Goal: Book appointment/travel/reservation

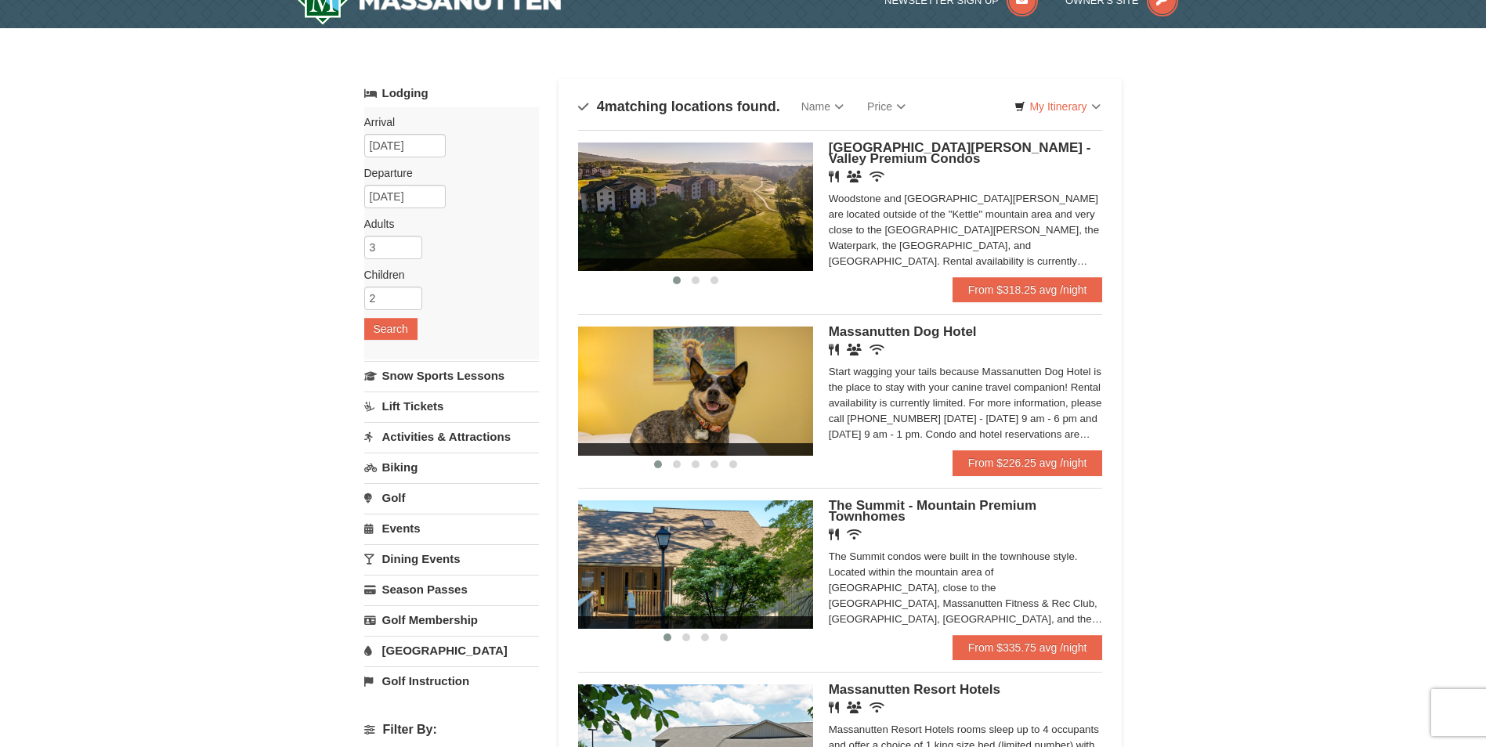
scroll to position [26, 0]
click at [1015, 286] on link "From $318.25 avg /night" at bounding box center [1028, 290] width 150 height 25
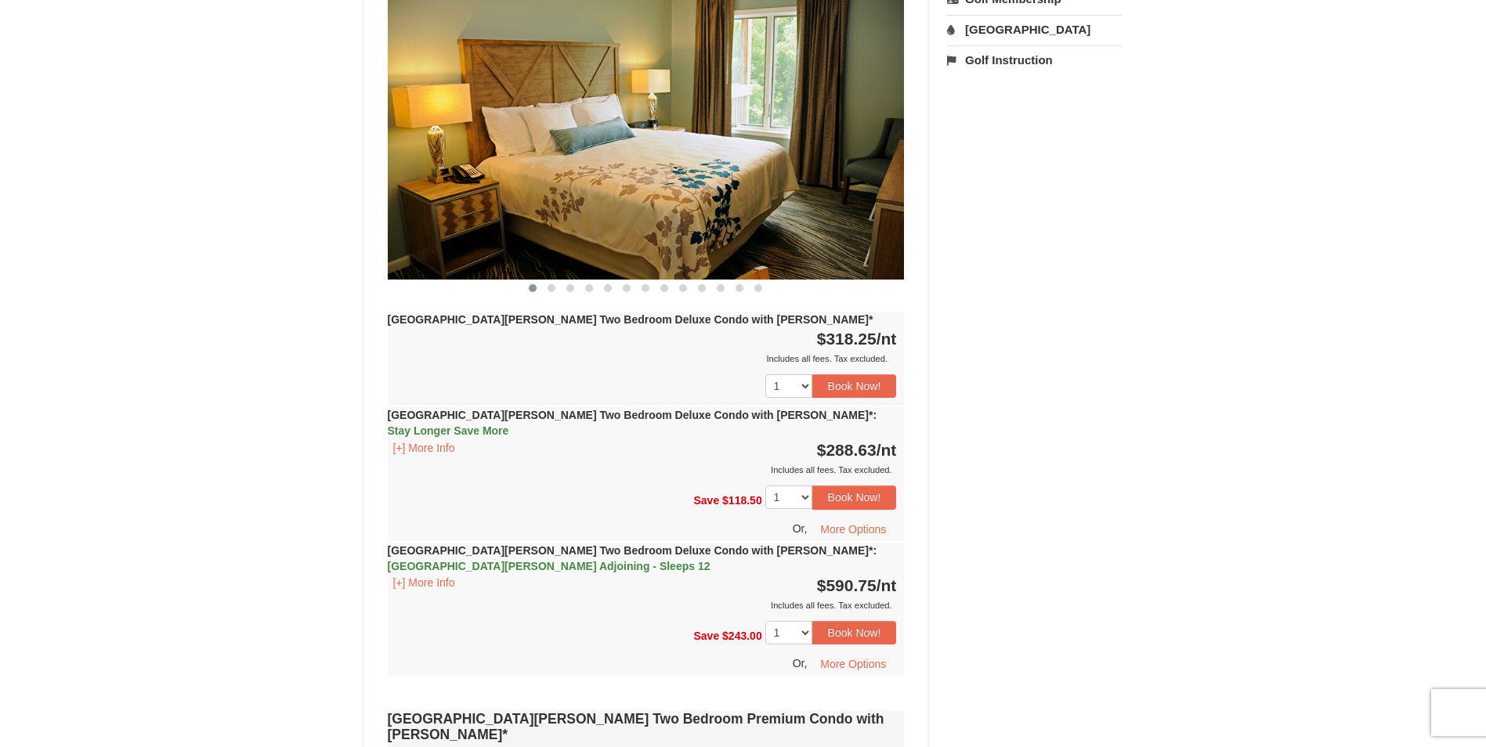
scroll to position [679, 0]
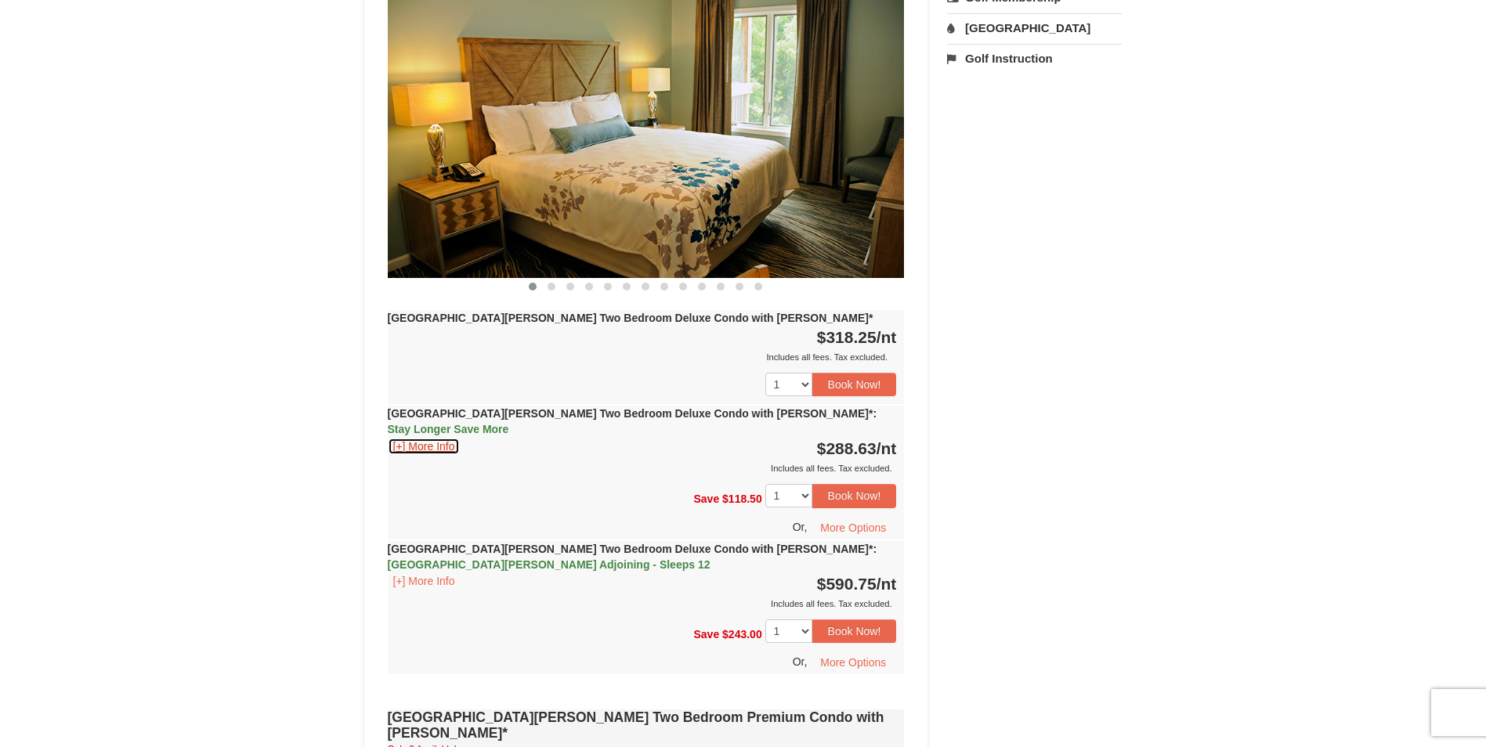
click at [402, 438] on button "[+] More Info" at bounding box center [424, 446] width 73 height 17
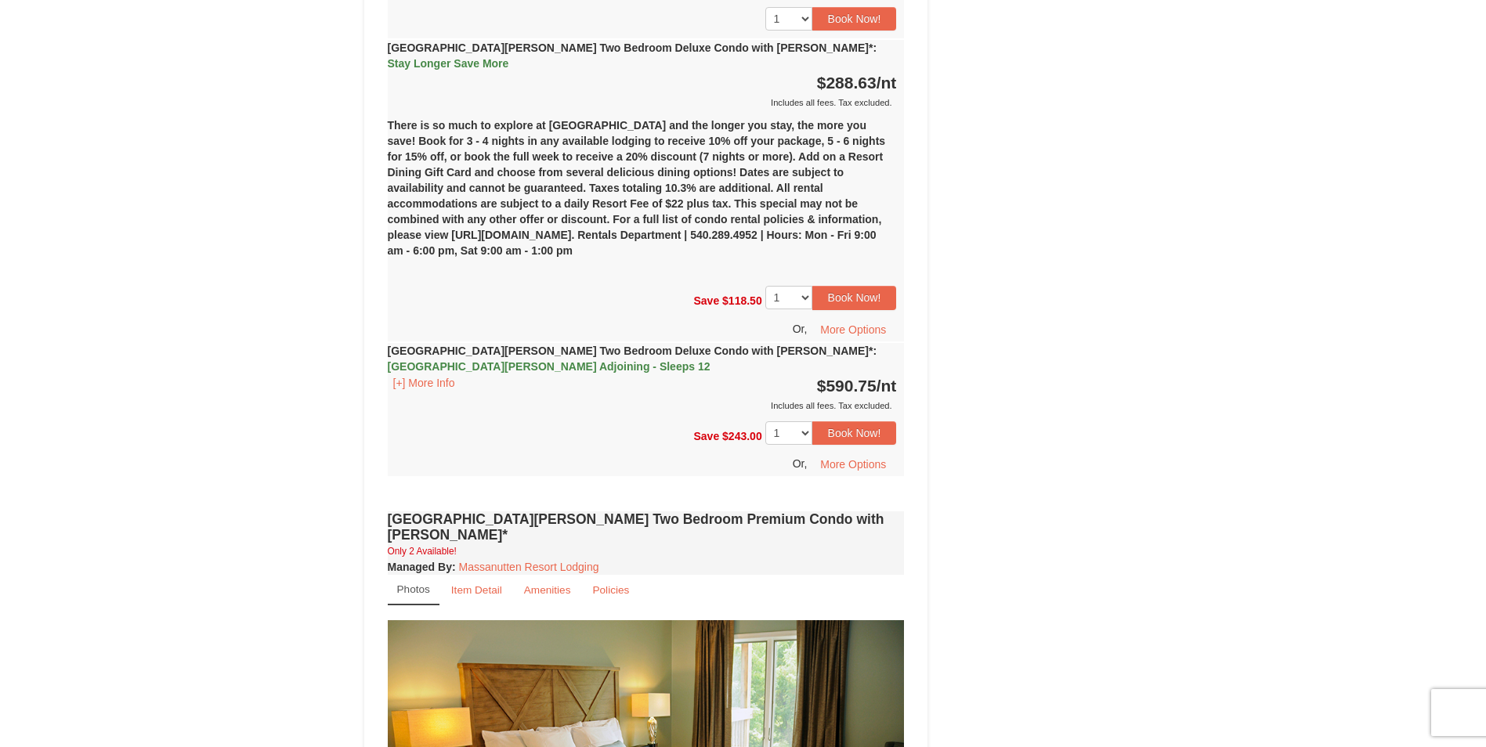
scroll to position [1044, 0]
click at [425, 375] on button "[+] More Info" at bounding box center [424, 383] width 73 height 17
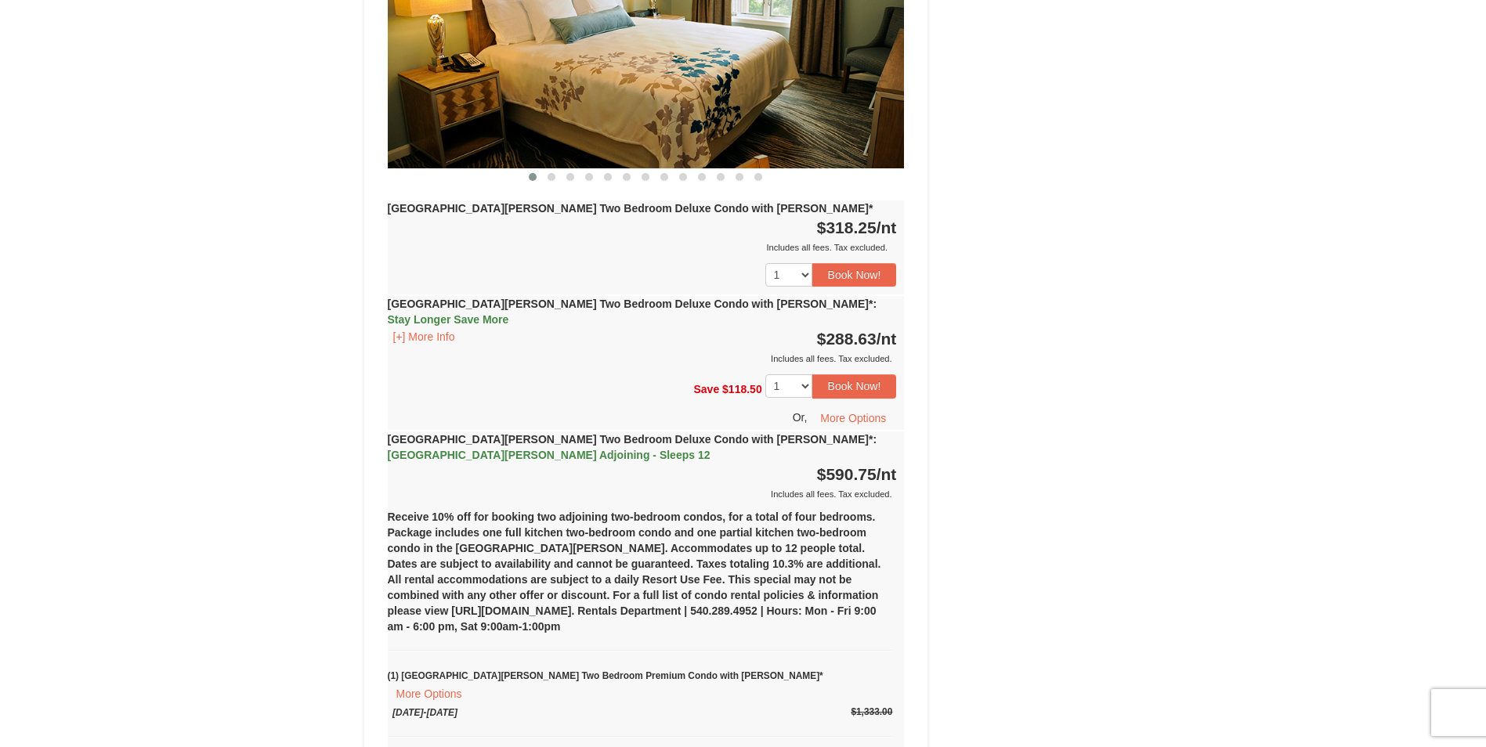
scroll to position [783, 0]
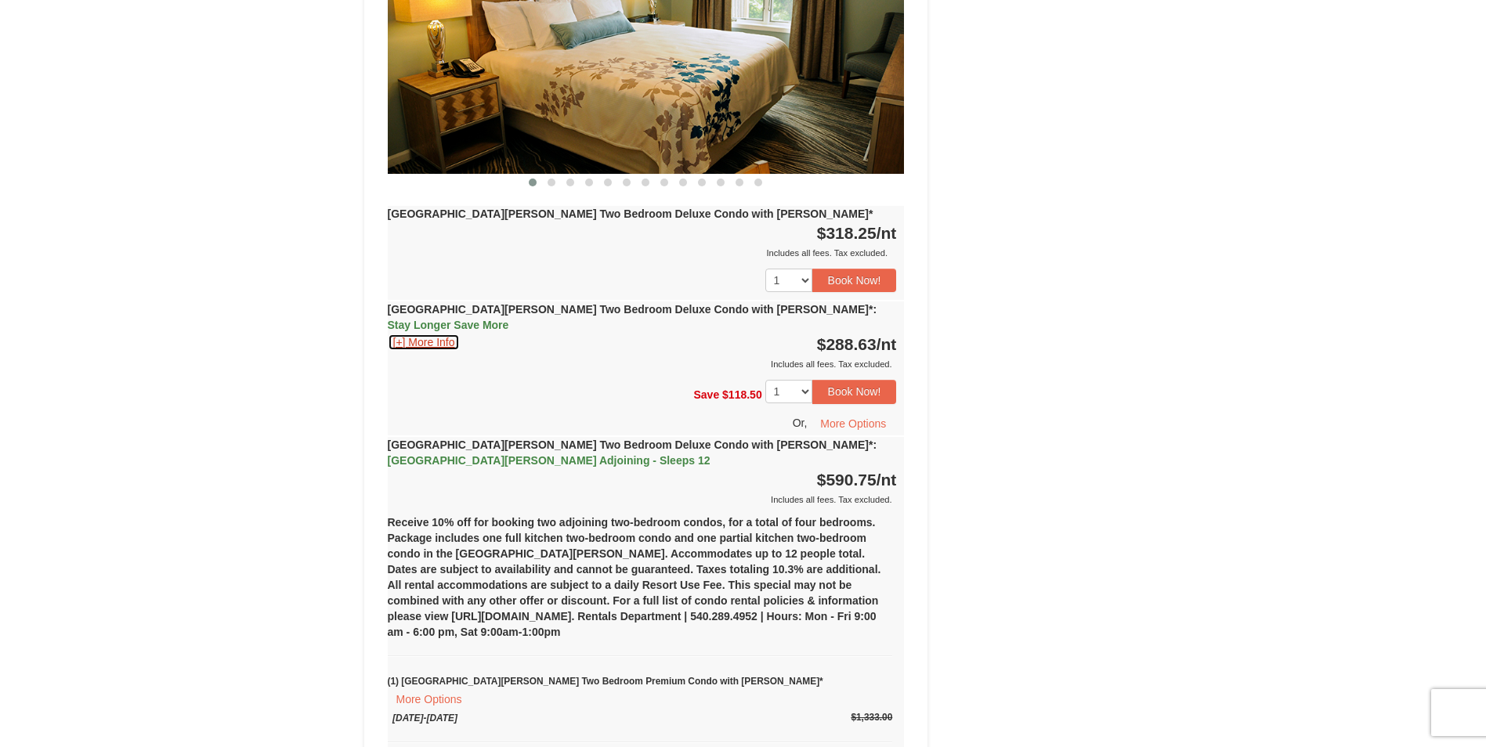
click at [443, 334] on button "[+] More Info" at bounding box center [424, 342] width 73 height 17
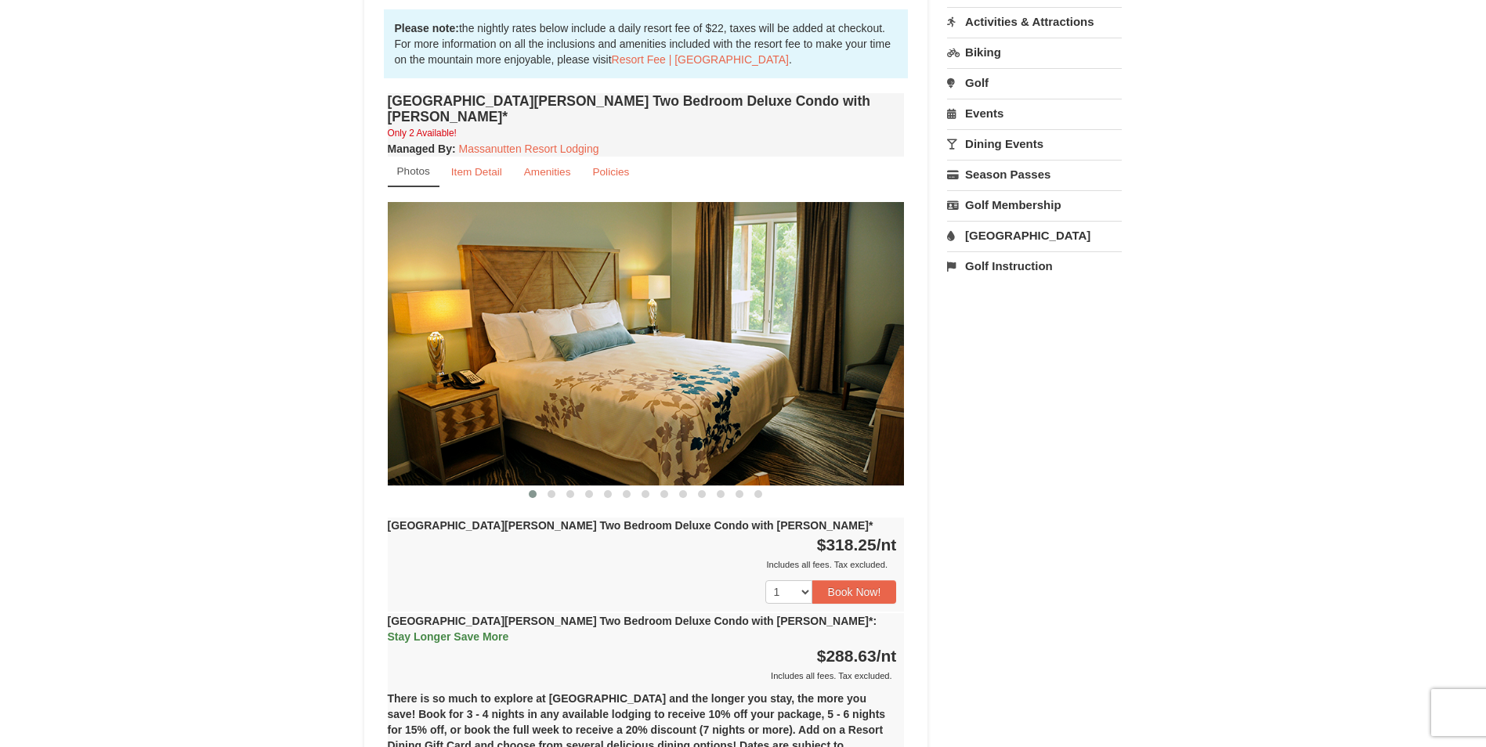
scroll to position [470, 0]
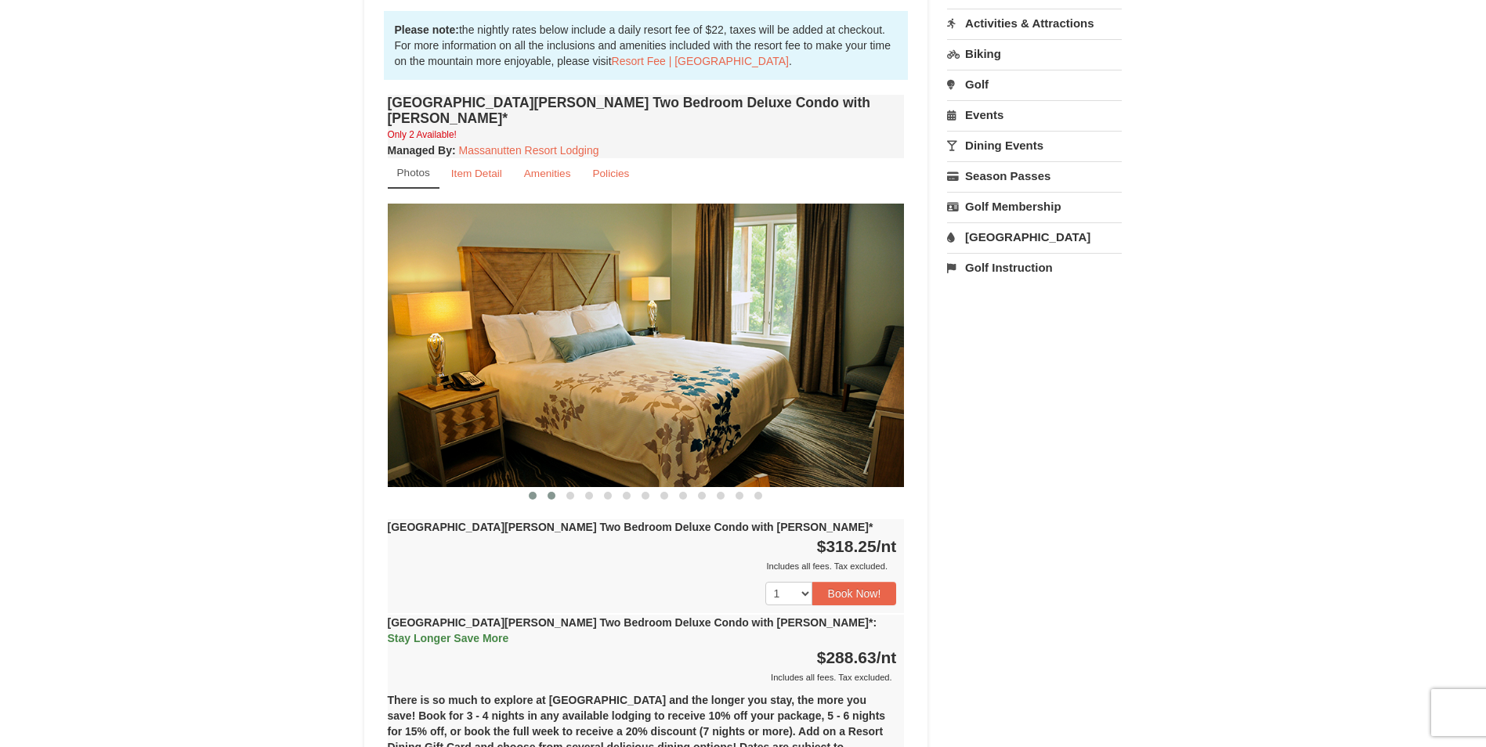
click at [552, 492] on span at bounding box center [552, 496] width 8 height 8
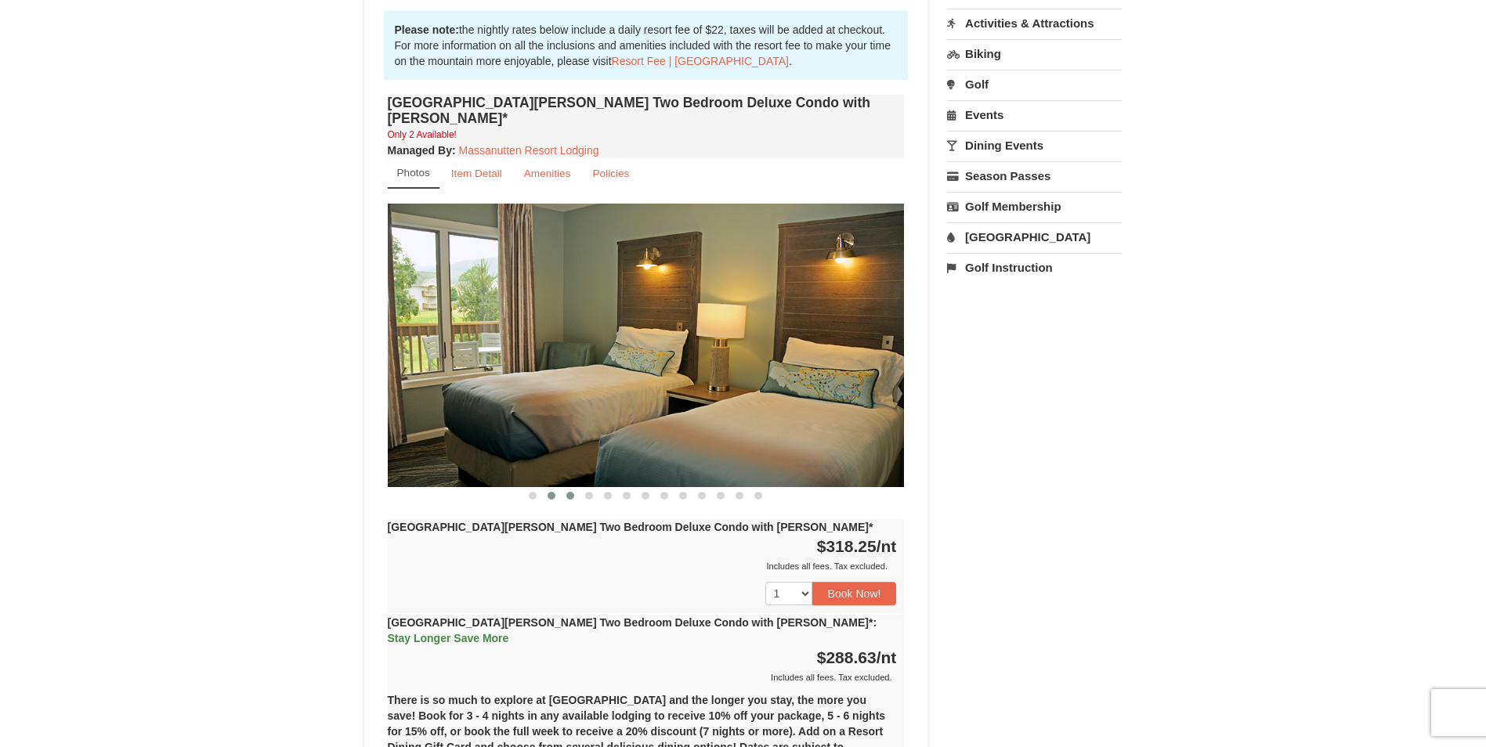
click at [572, 492] on span at bounding box center [570, 496] width 8 height 8
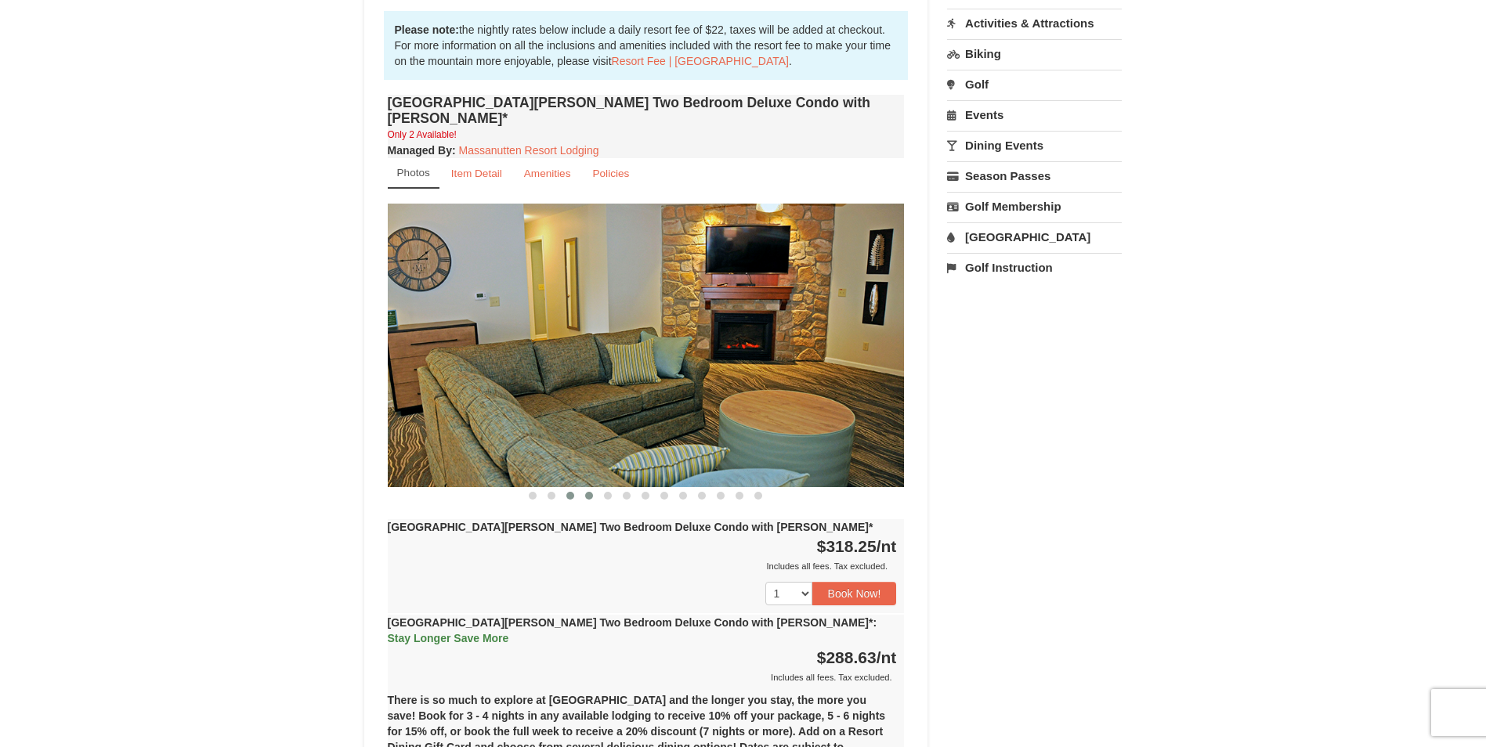
click at [587, 492] on span at bounding box center [589, 496] width 8 height 8
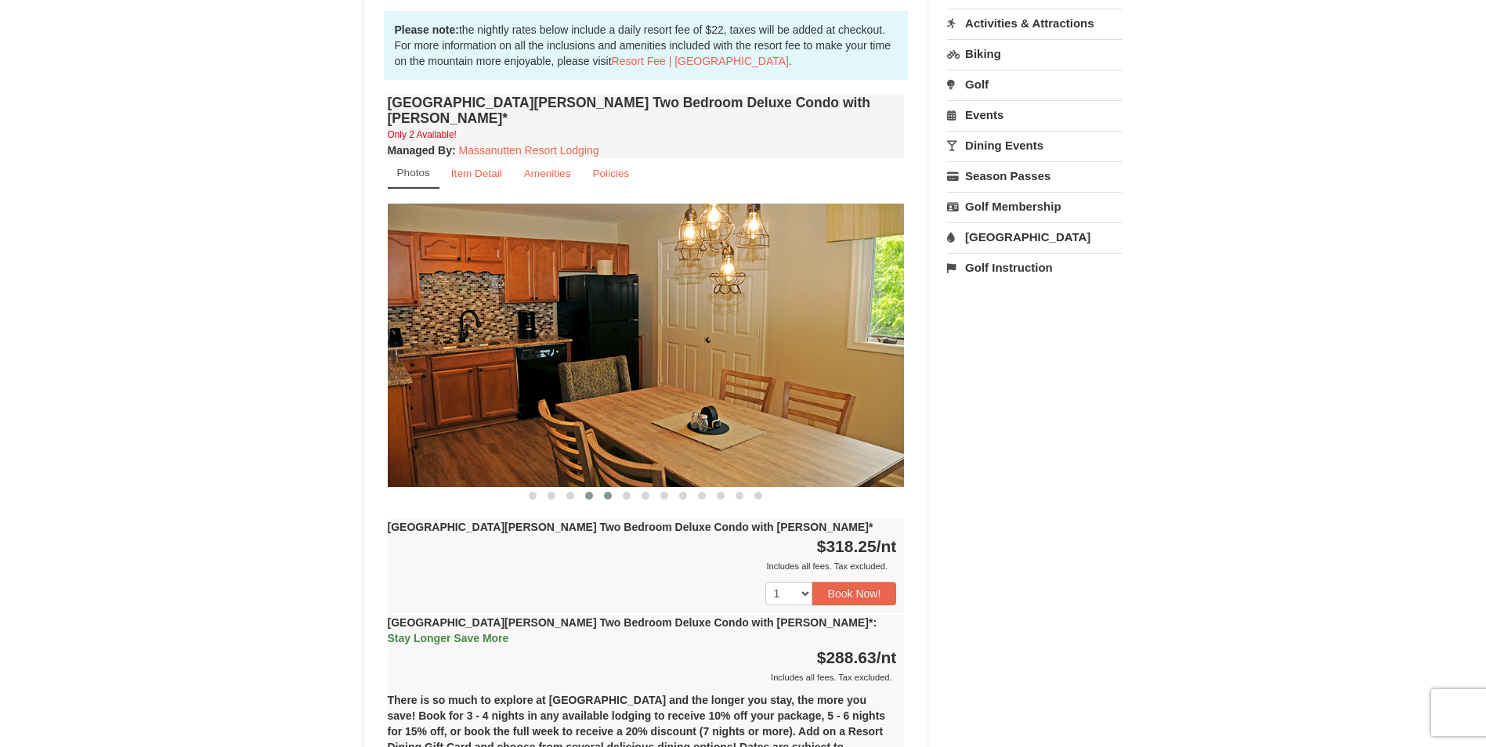
click at [607, 492] on span at bounding box center [608, 496] width 8 height 8
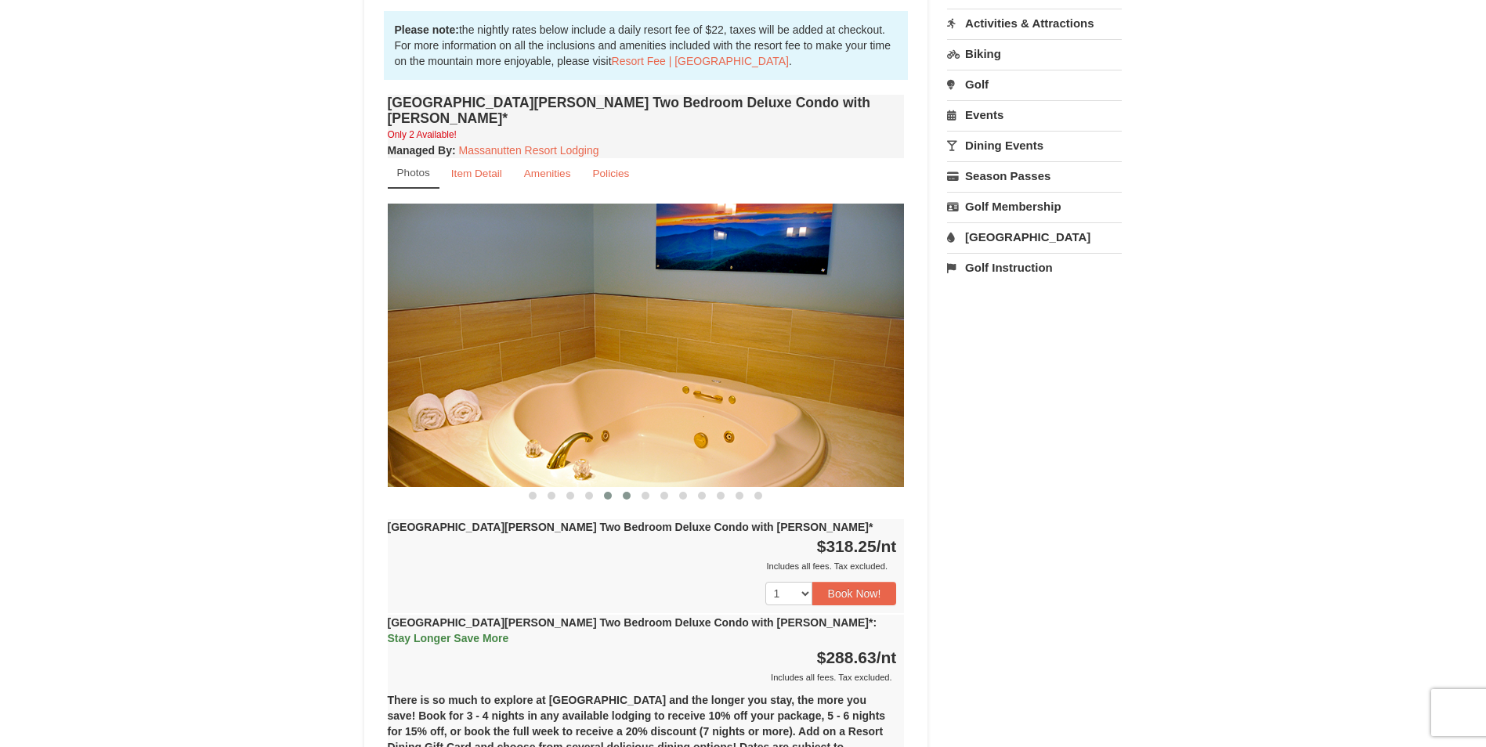
click at [631, 488] on button at bounding box center [626, 496] width 19 height 16
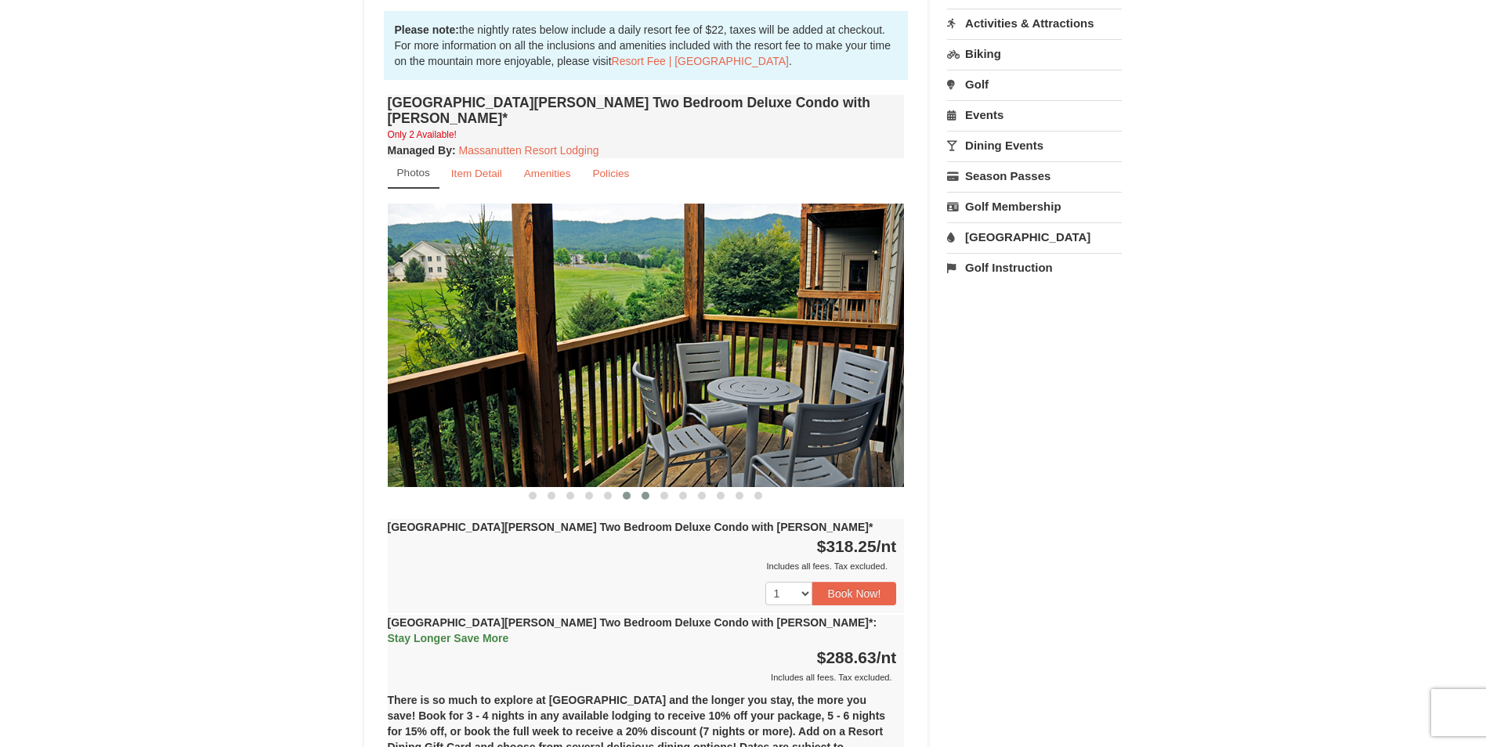
click at [646, 492] on span at bounding box center [646, 496] width 8 height 8
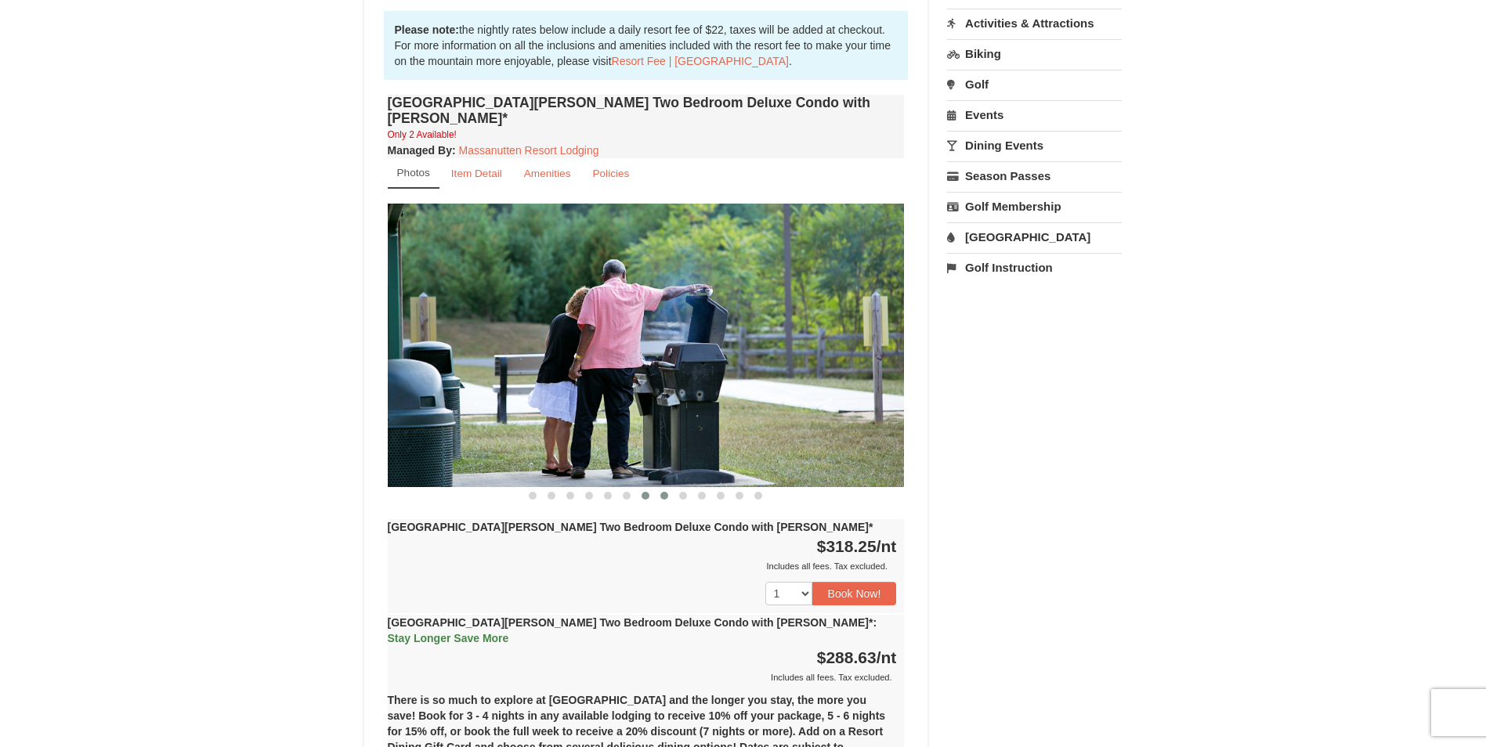
click at [669, 488] on button at bounding box center [664, 496] width 19 height 16
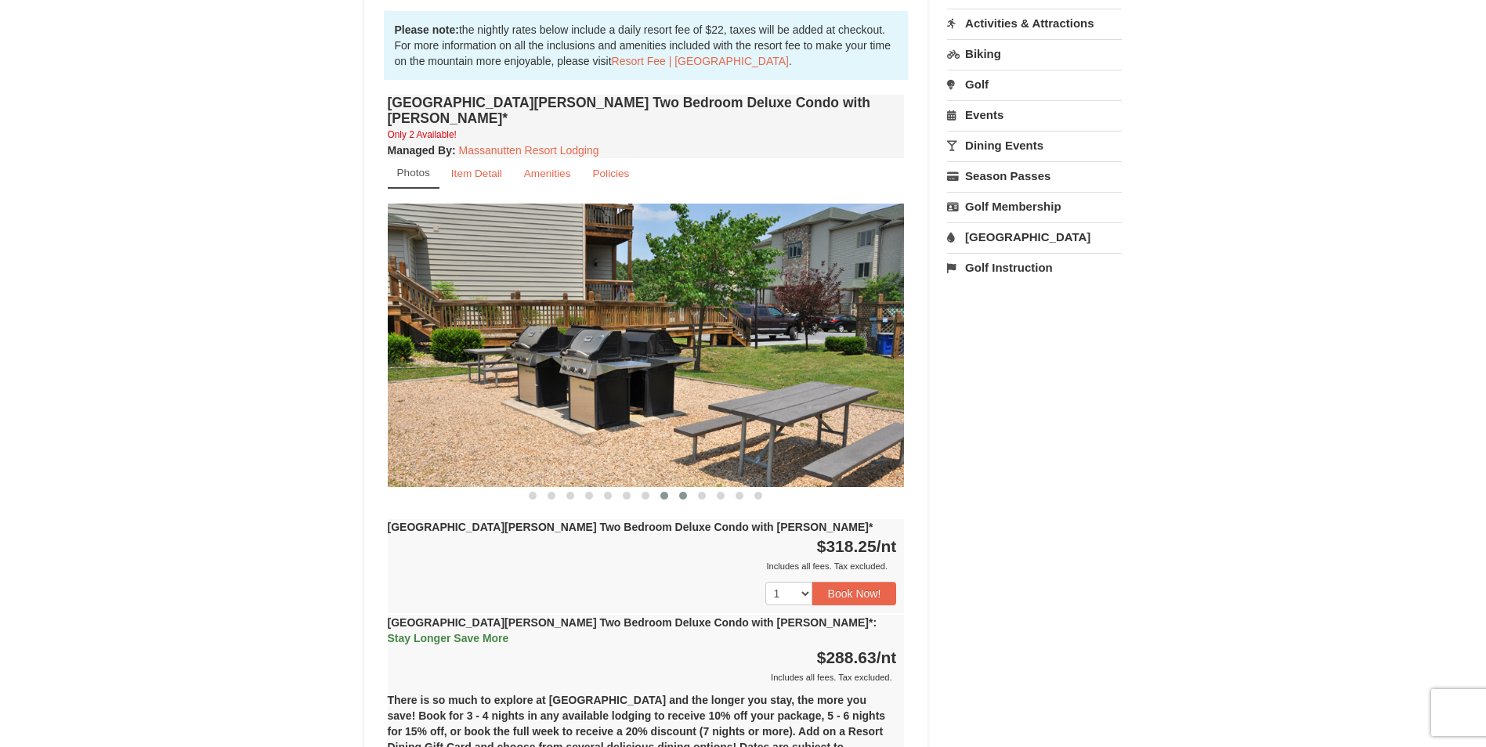
click at [682, 492] on span at bounding box center [683, 496] width 8 height 8
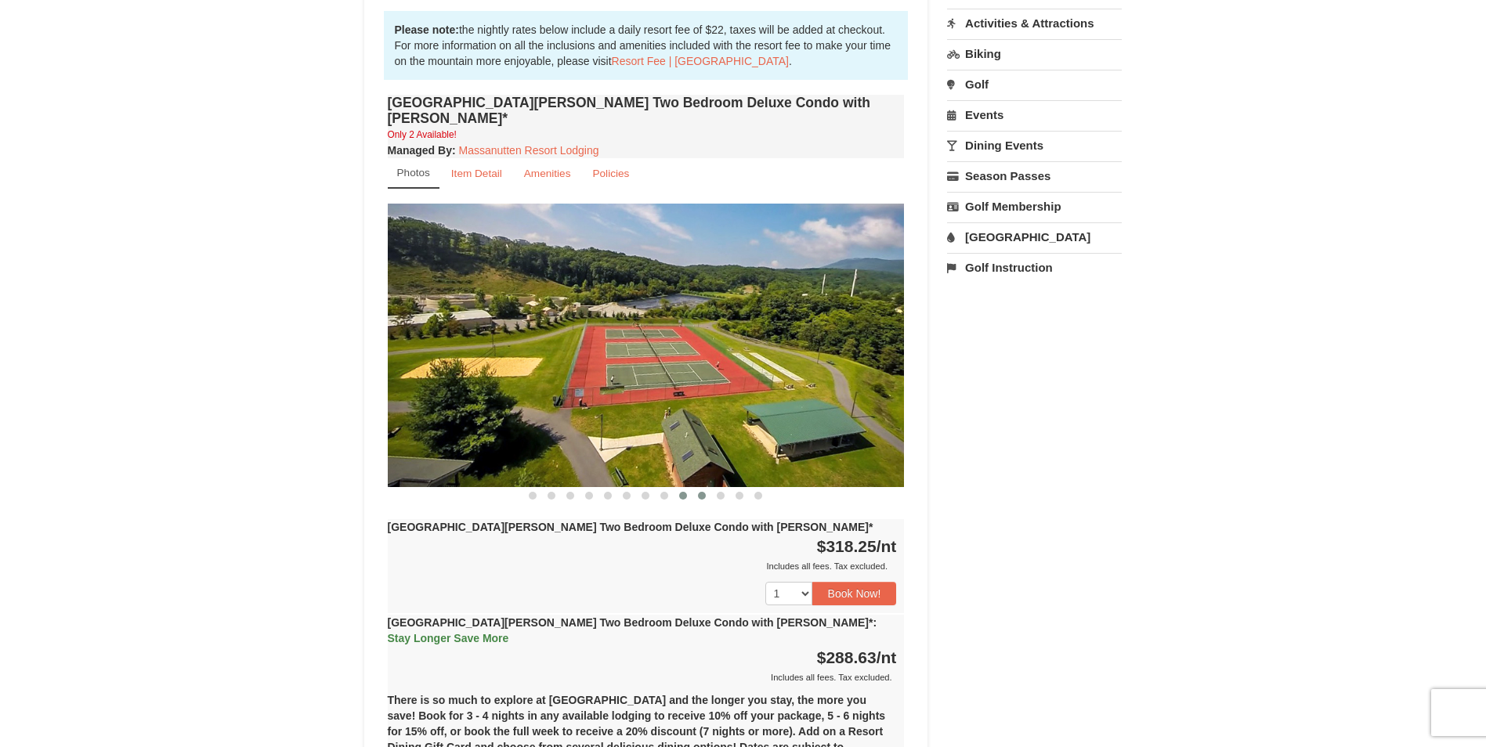
click at [704, 492] on span at bounding box center [702, 496] width 8 height 8
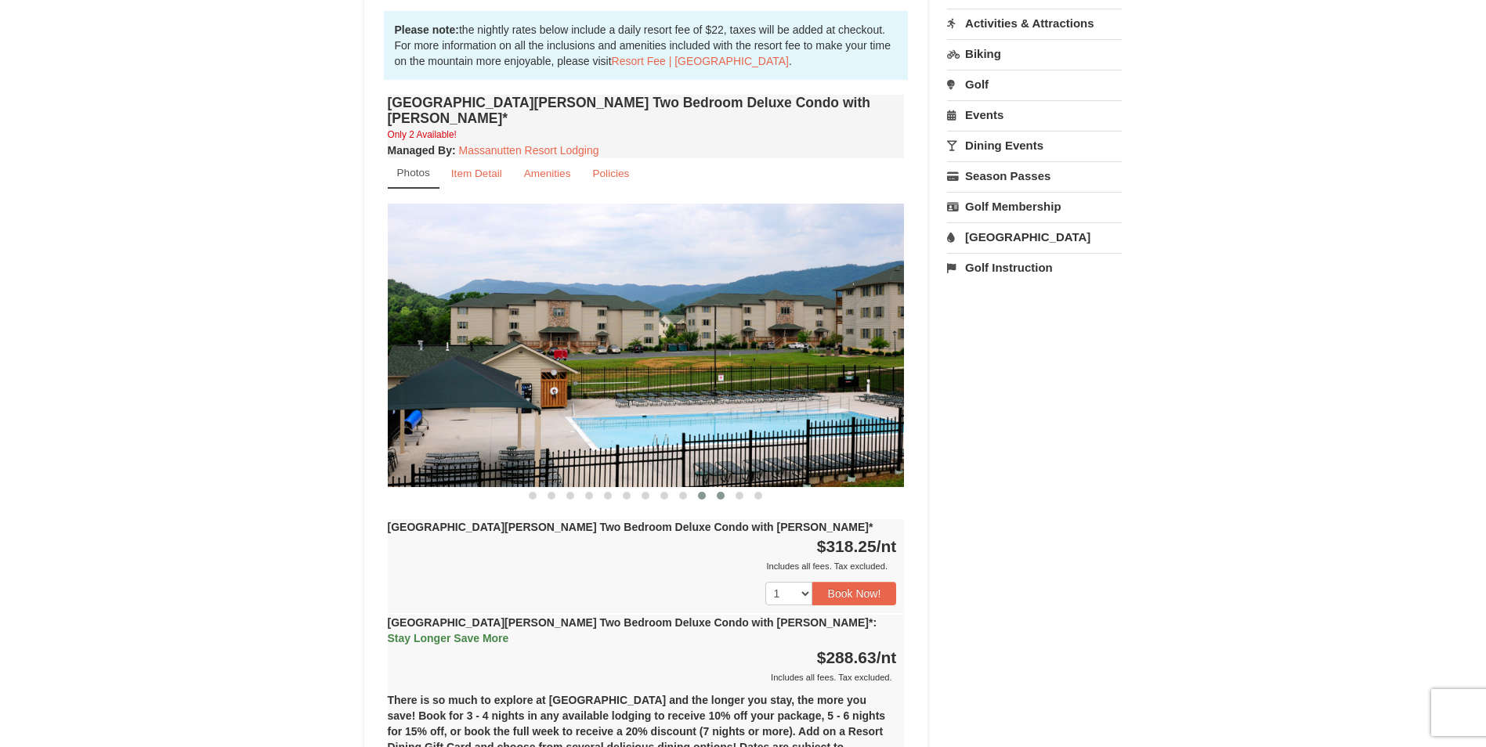
click at [725, 488] on button at bounding box center [720, 496] width 19 height 16
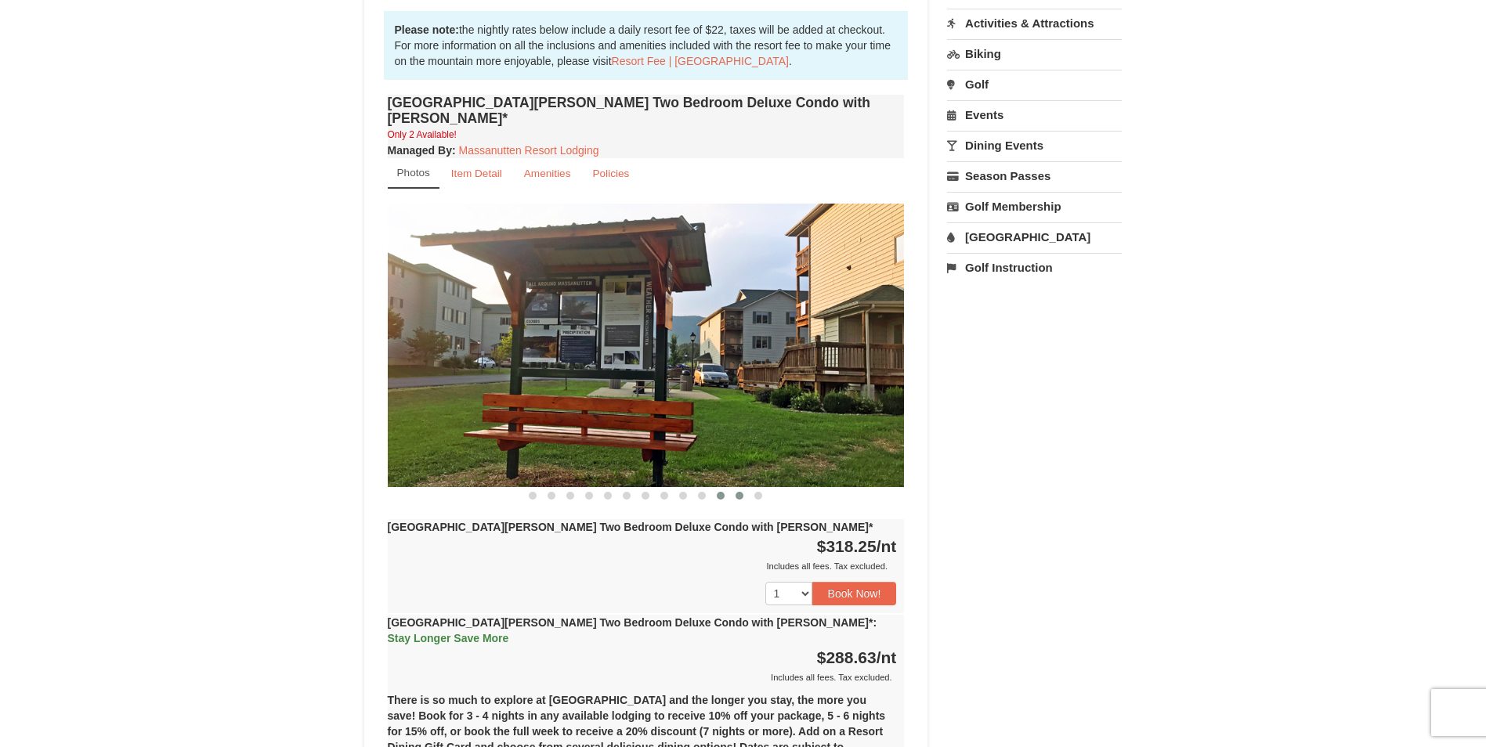
click at [743, 492] on span at bounding box center [740, 496] width 8 height 8
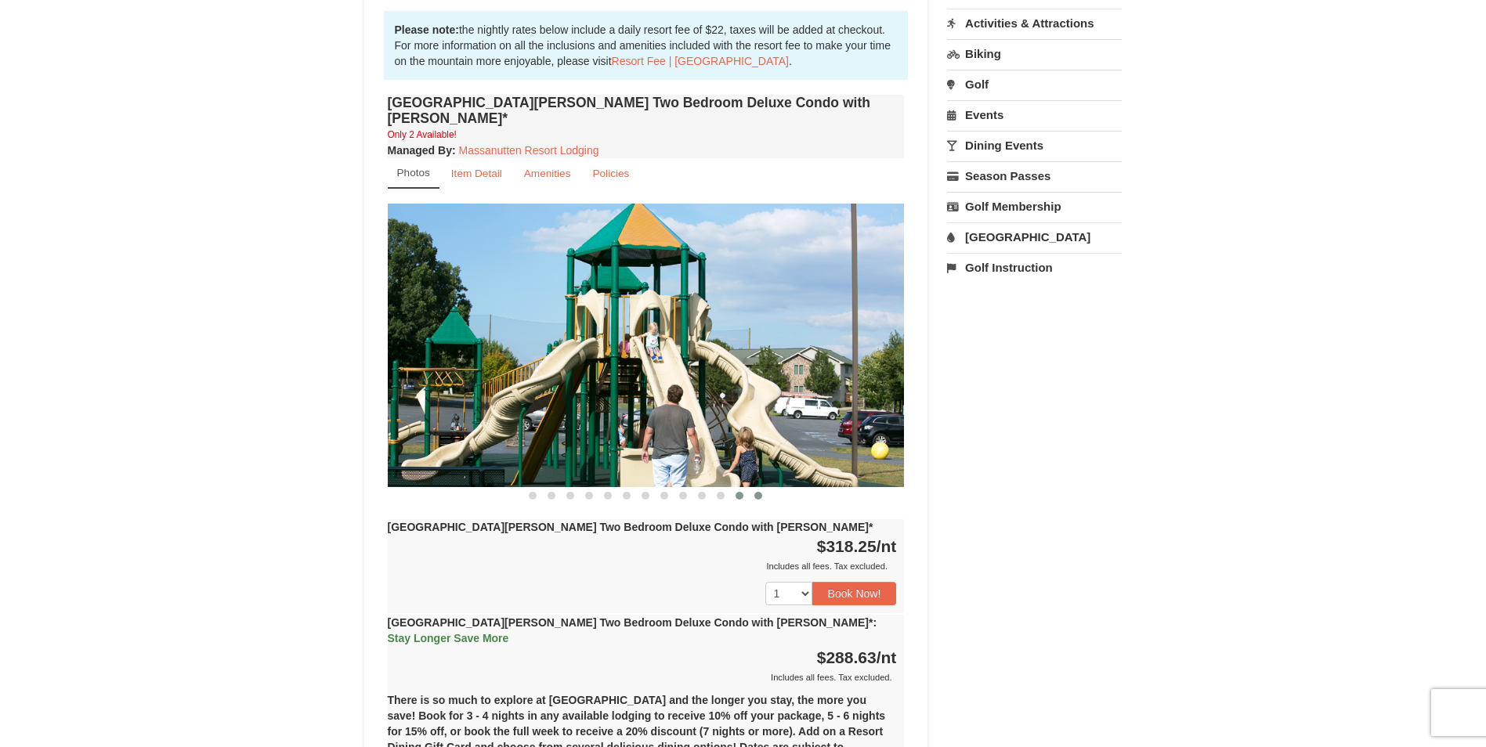
click at [760, 492] on span at bounding box center [758, 496] width 8 height 8
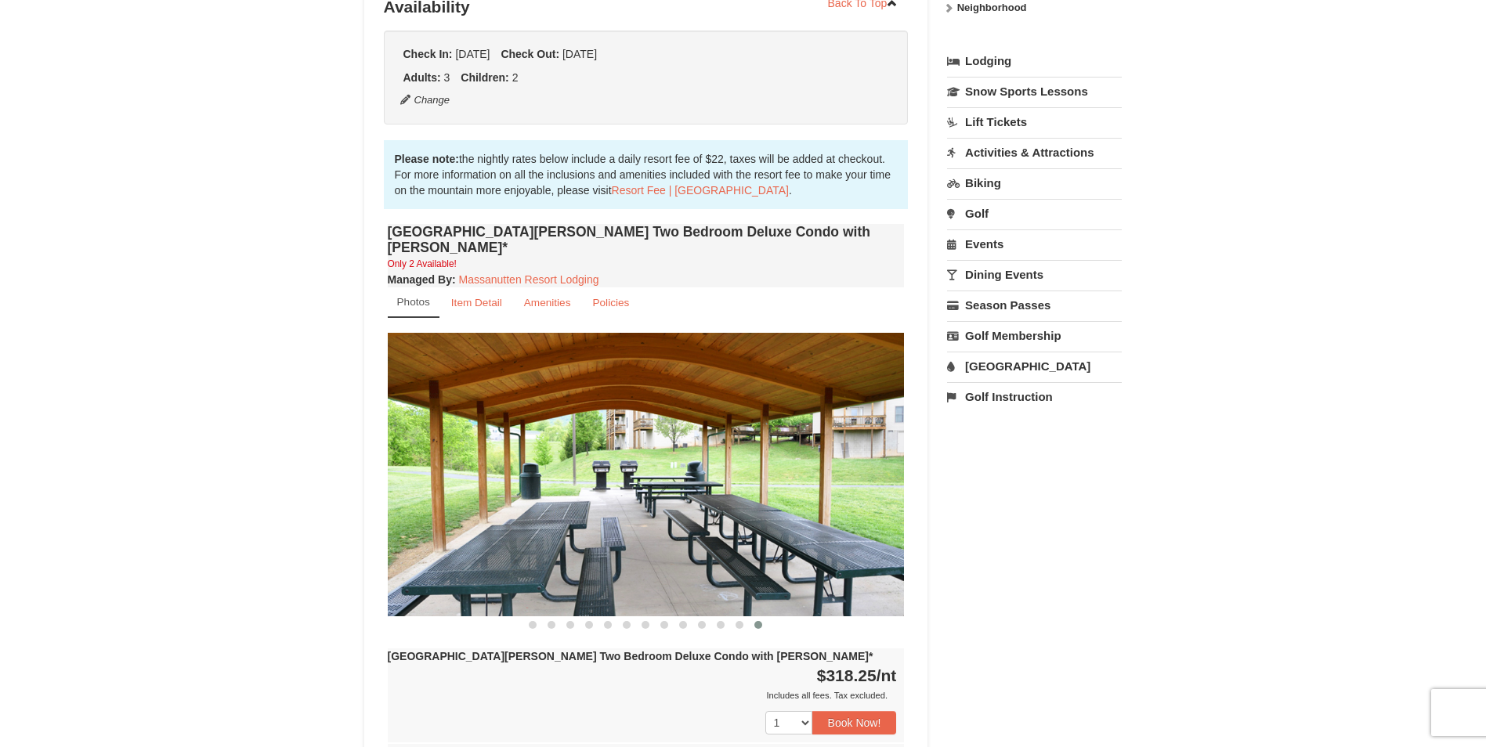
scroll to position [339, 0]
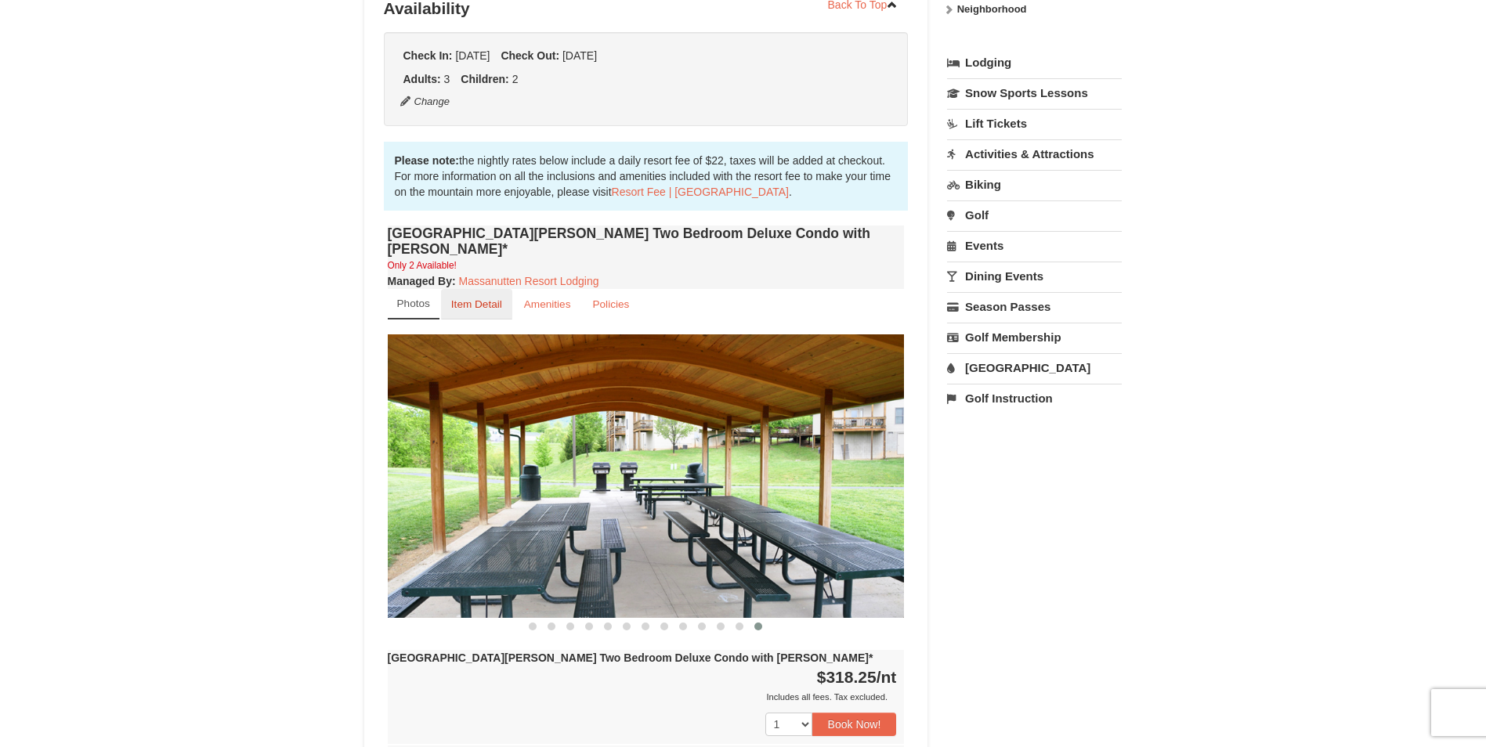
click at [479, 299] on small "Item Detail" at bounding box center [476, 305] width 51 height 12
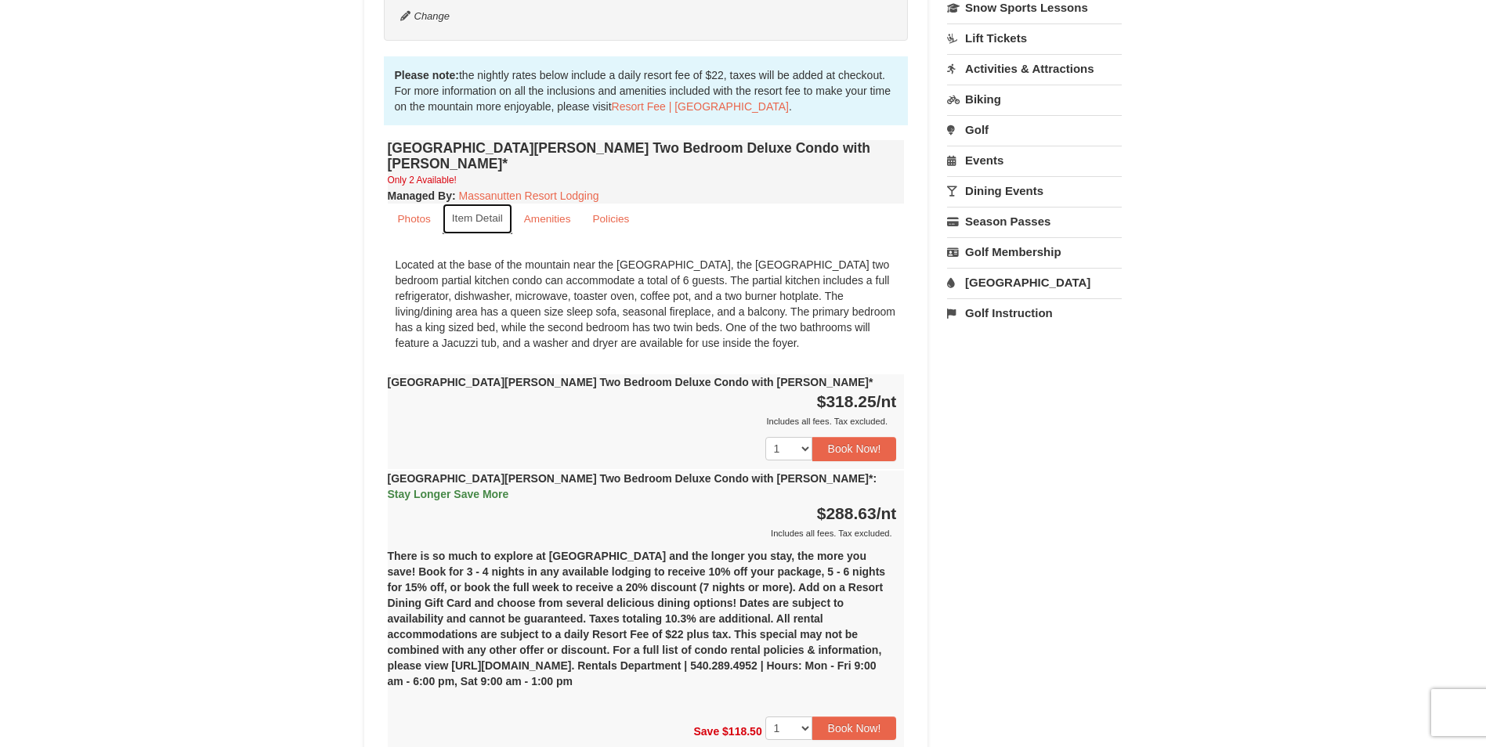
scroll to position [418, 0]
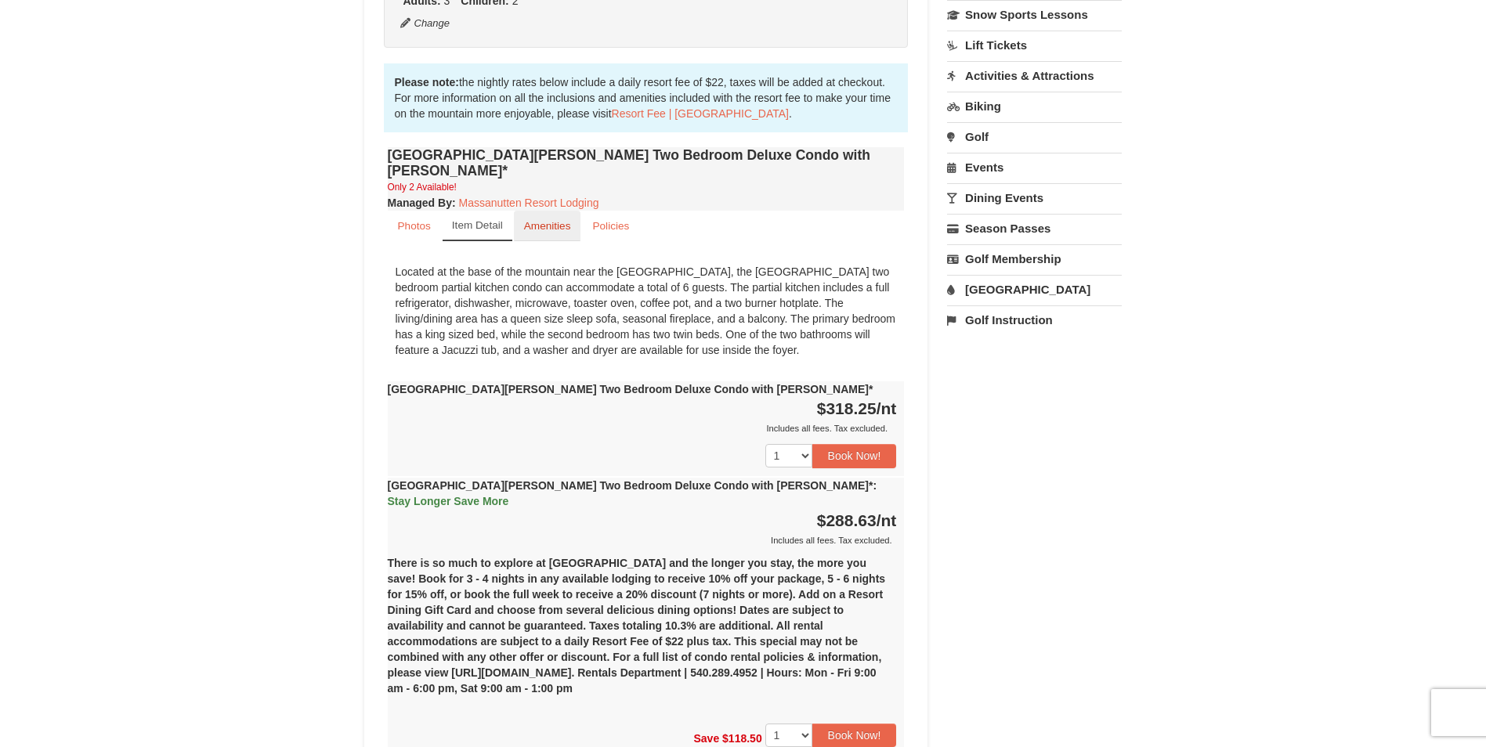
click at [554, 220] on small "Amenities" at bounding box center [547, 226] width 47 height 12
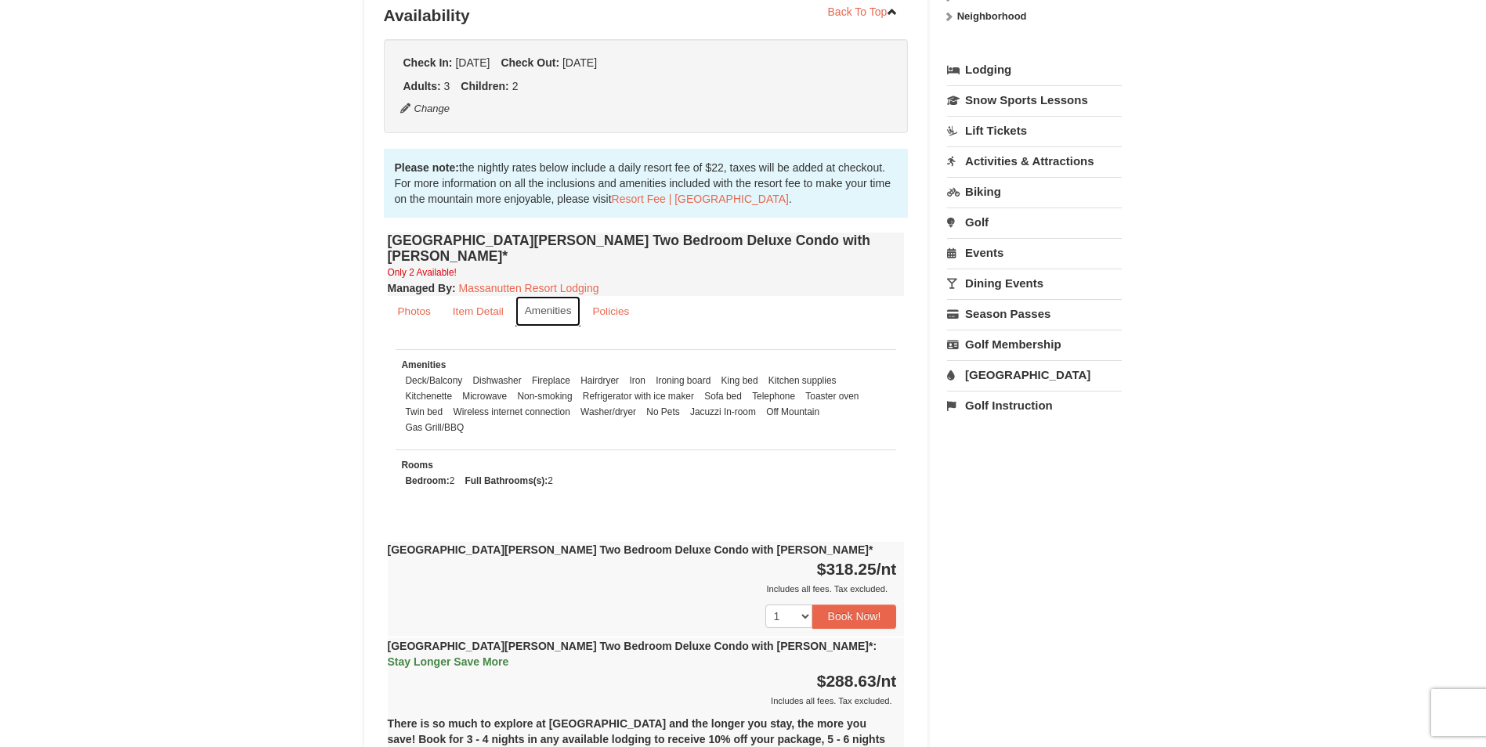
scroll to position [313, 0]
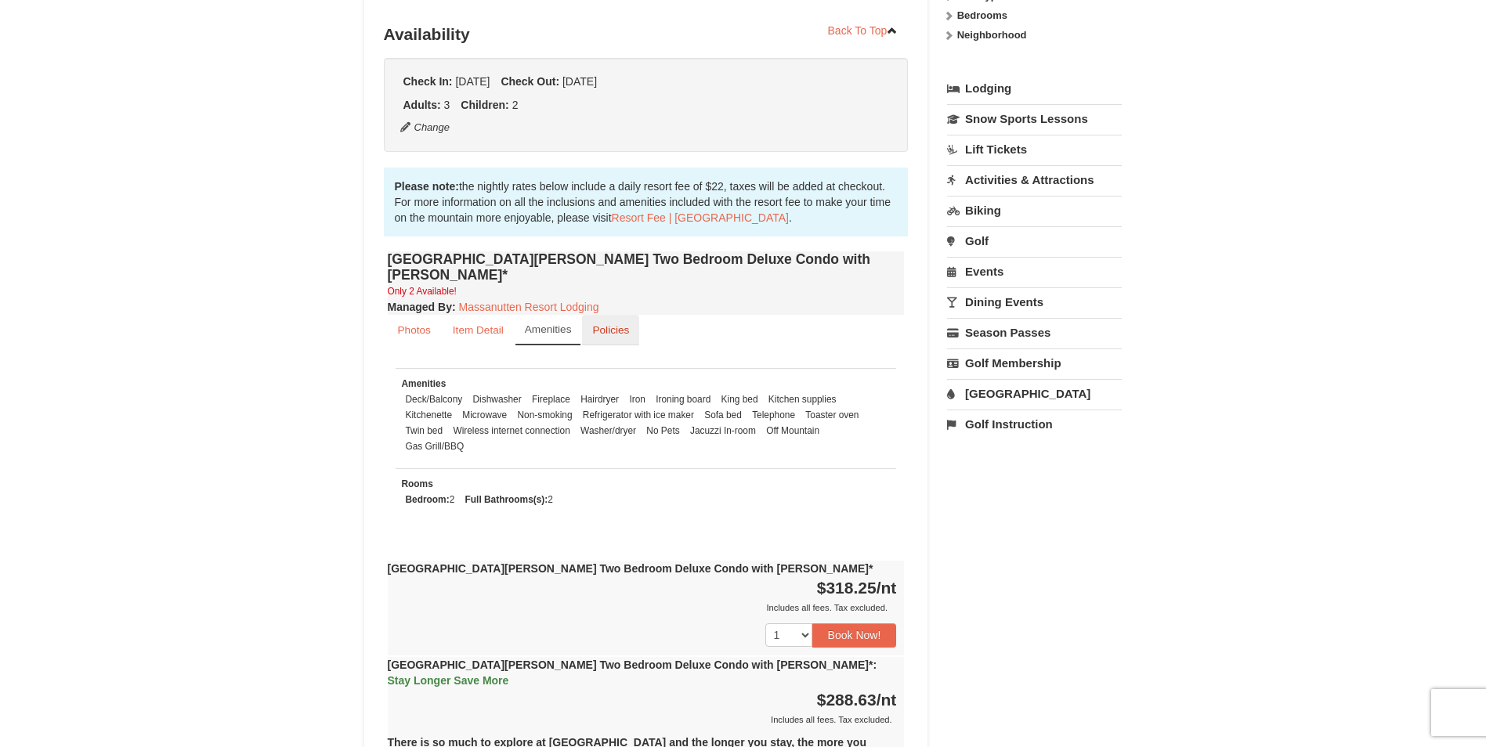
click at [623, 324] on small "Policies" at bounding box center [610, 330] width 37 height 12
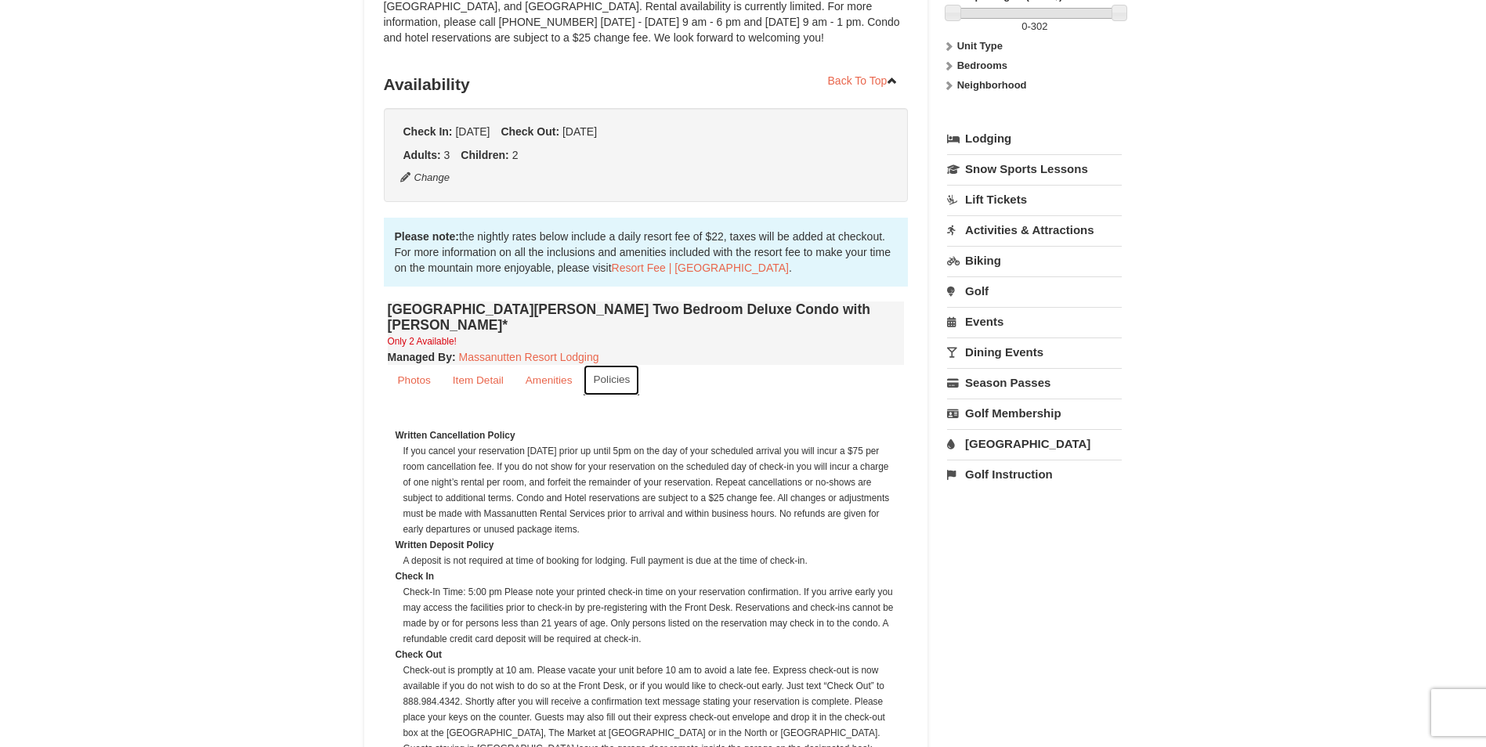
scroll to position [261, 0]
click at [658, 270] on link "Resort Fee | [GEOGRAPHIC_DATA]" at bounding box center [700, 270] width 177 height 13
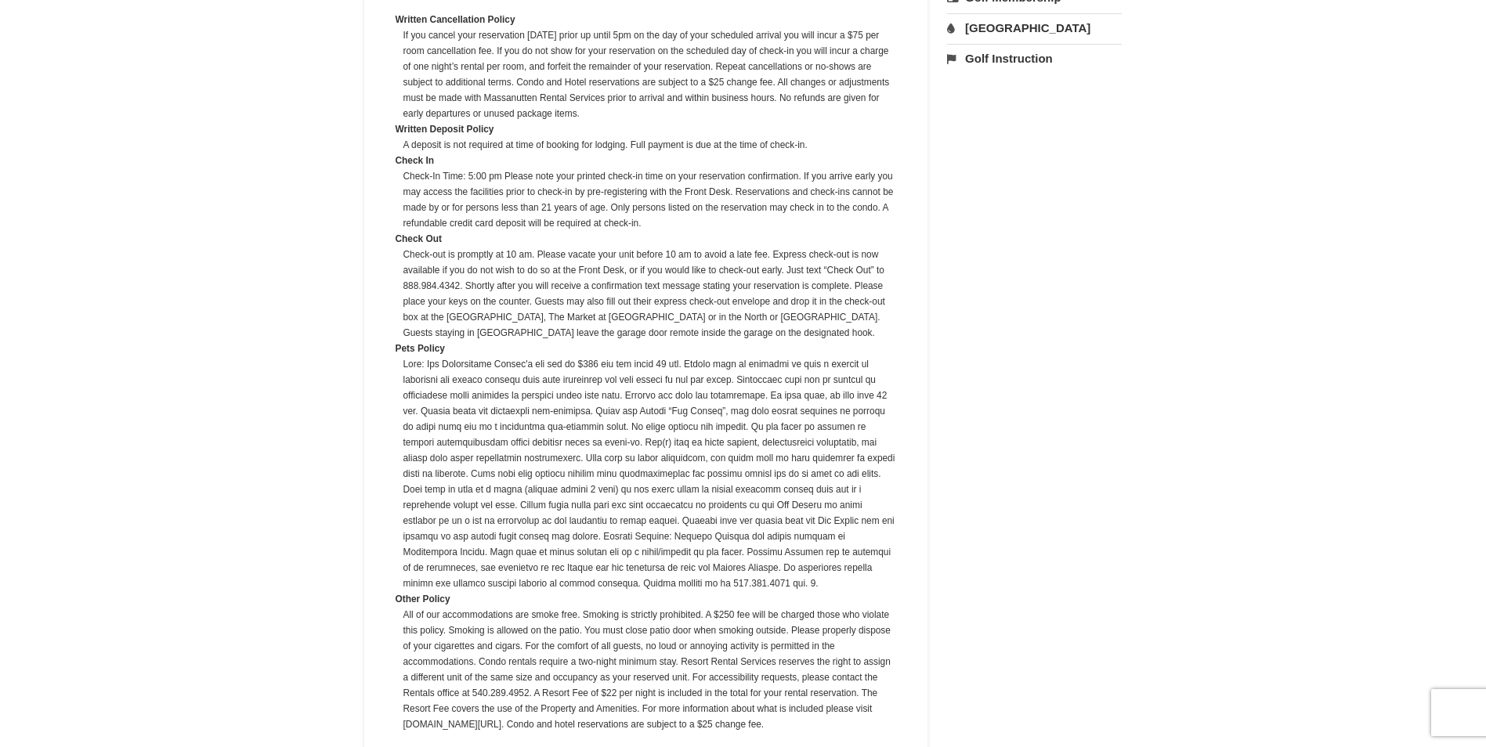
scroll to position [26, 0]
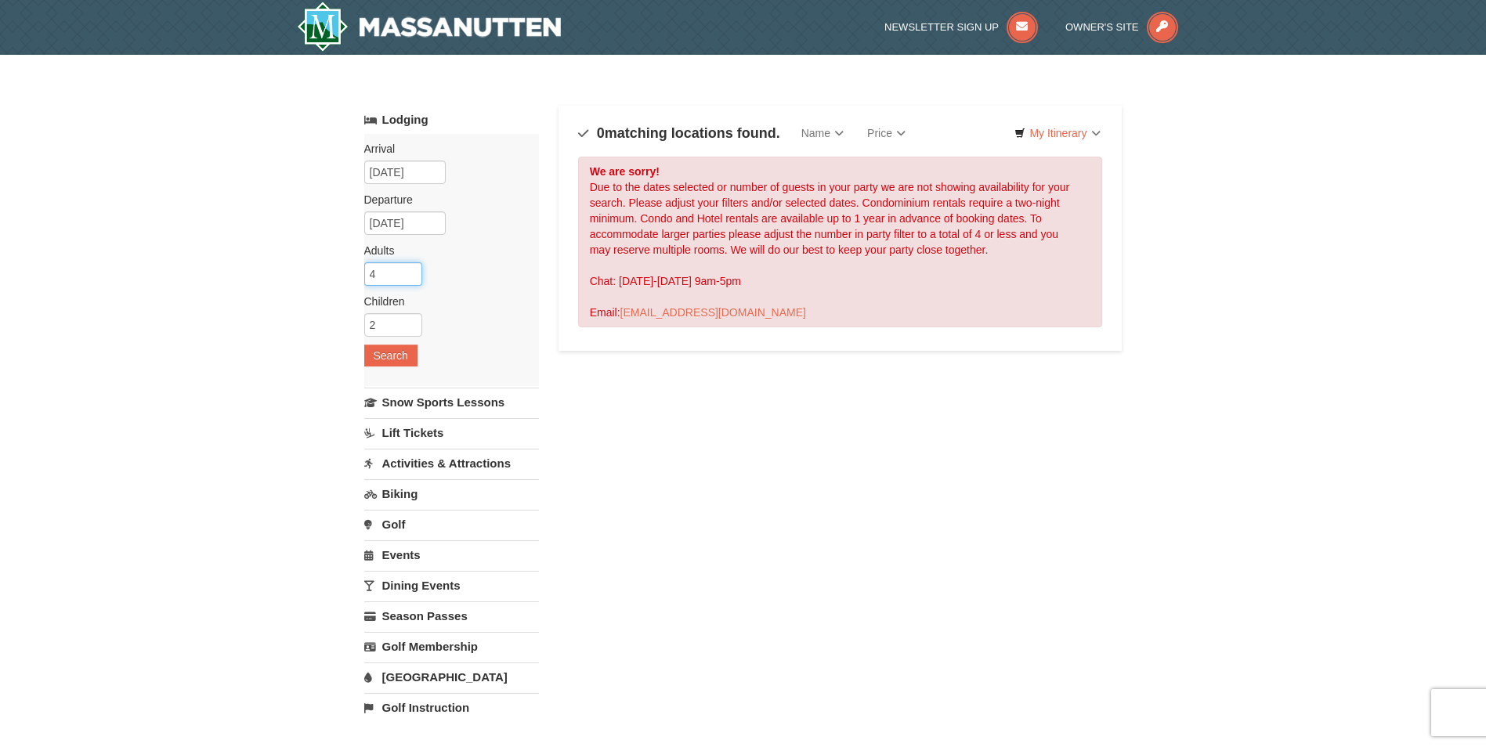
type input "4"
click at [411, 278] on input "4" at bounding box center [393, 274] width 58 height 24
click at [411, 362] on button "Search" at bounding box center [390, 356] width 53 height 22
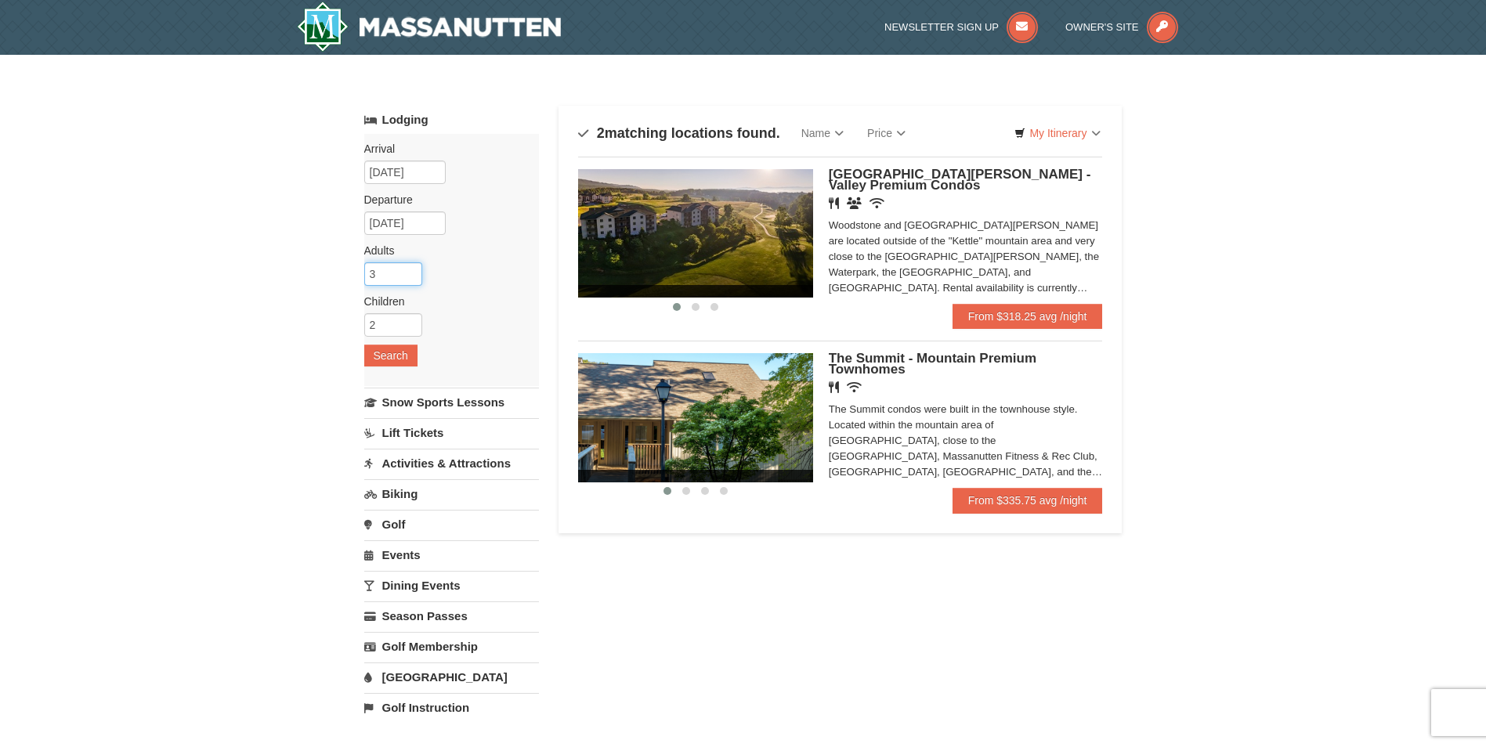
type input "3"
click at [411, 278] on input "3" at bounding box center [393, 274] width 58 height 24
click at [407, 356] on button "Search" at bounding box center [390, 356] width 53 height 22
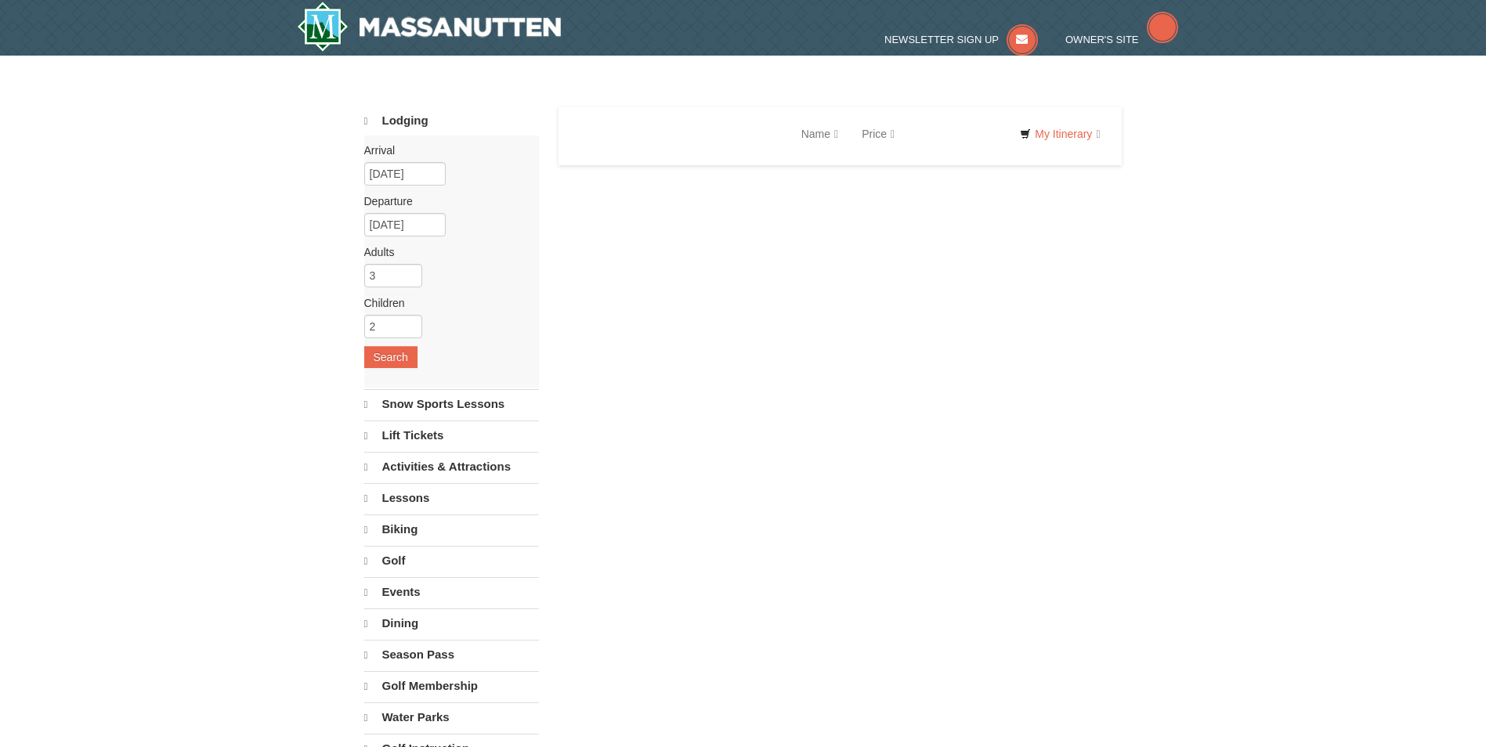
select select "10"
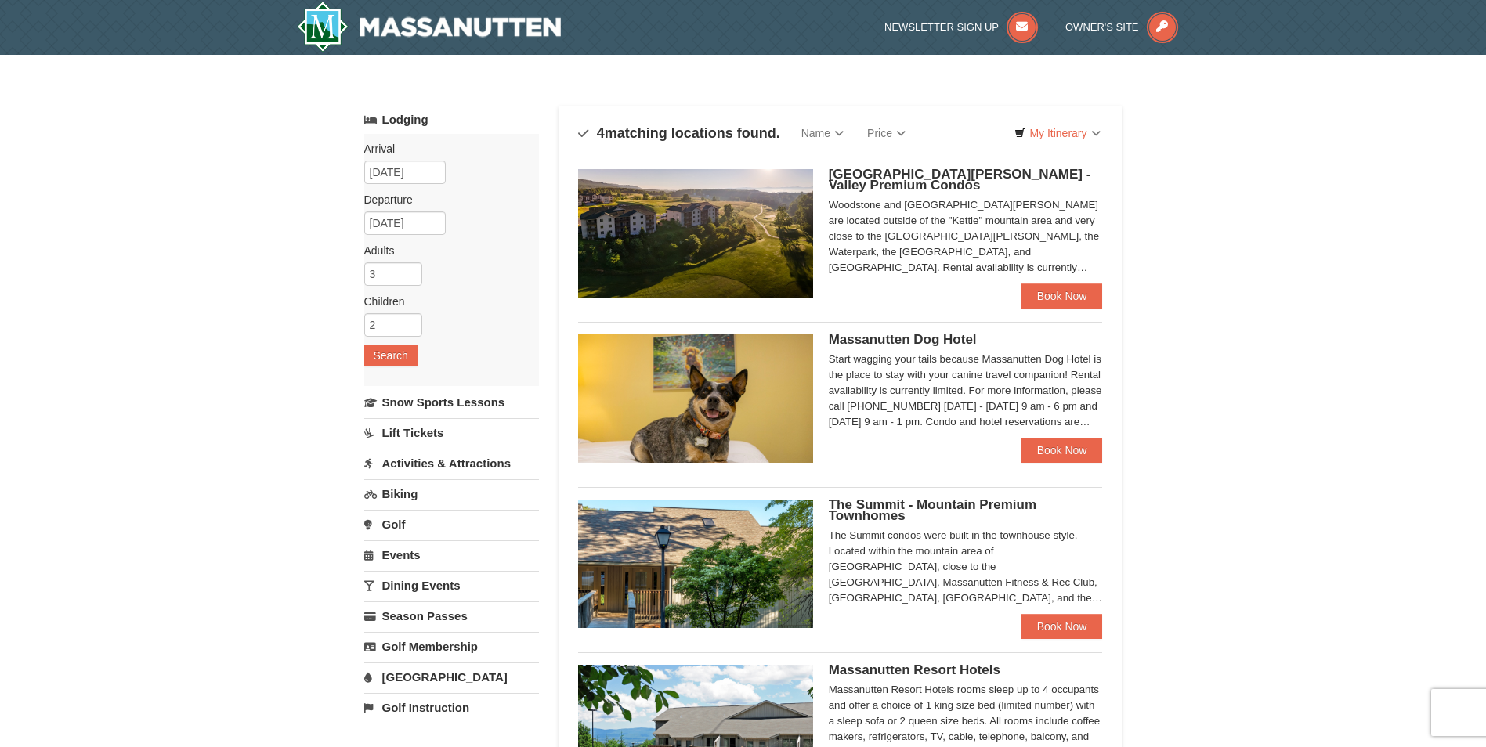
click at [876, 343] on span "Massanutten Dog Hotel" at bounding box center [903, 339] width 148 height 15
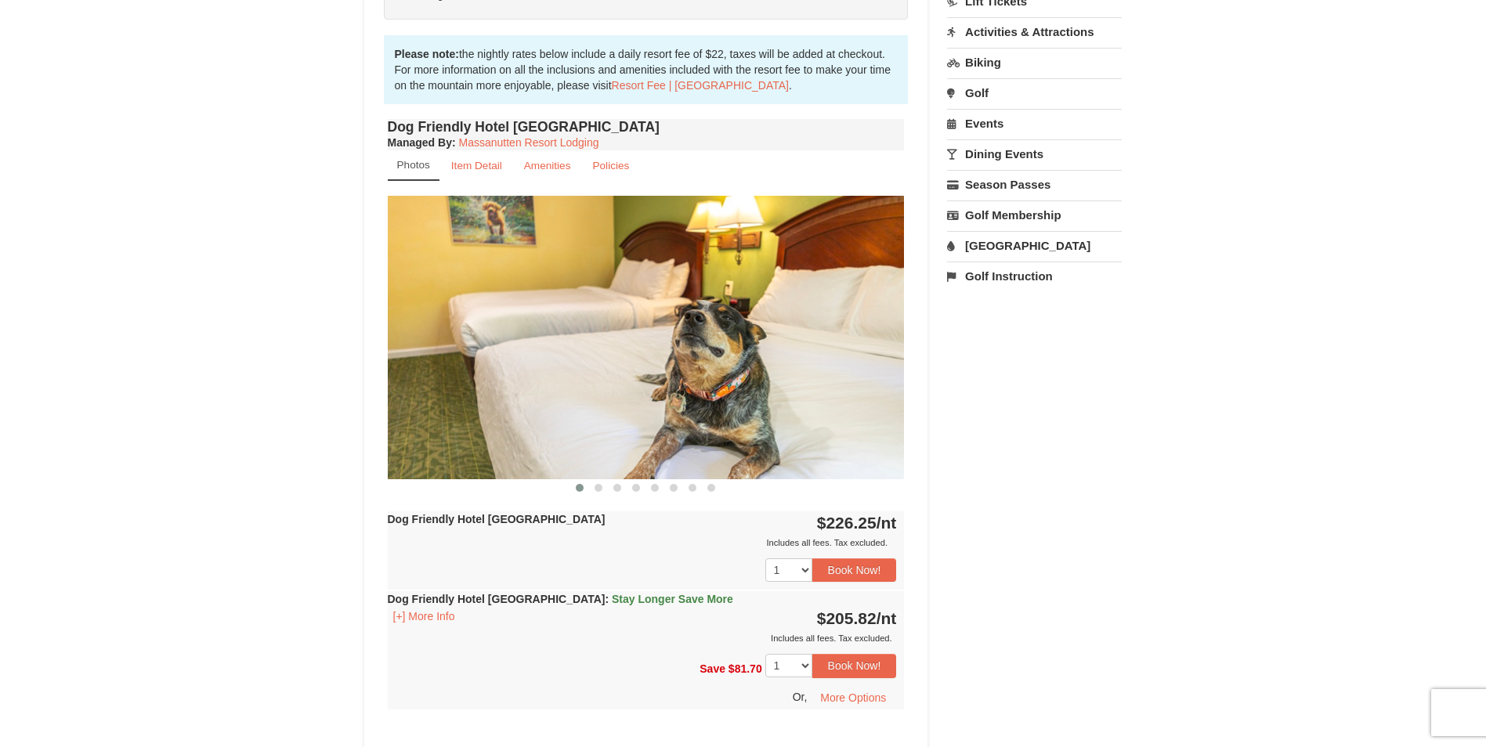
scroll to position [470, 0]
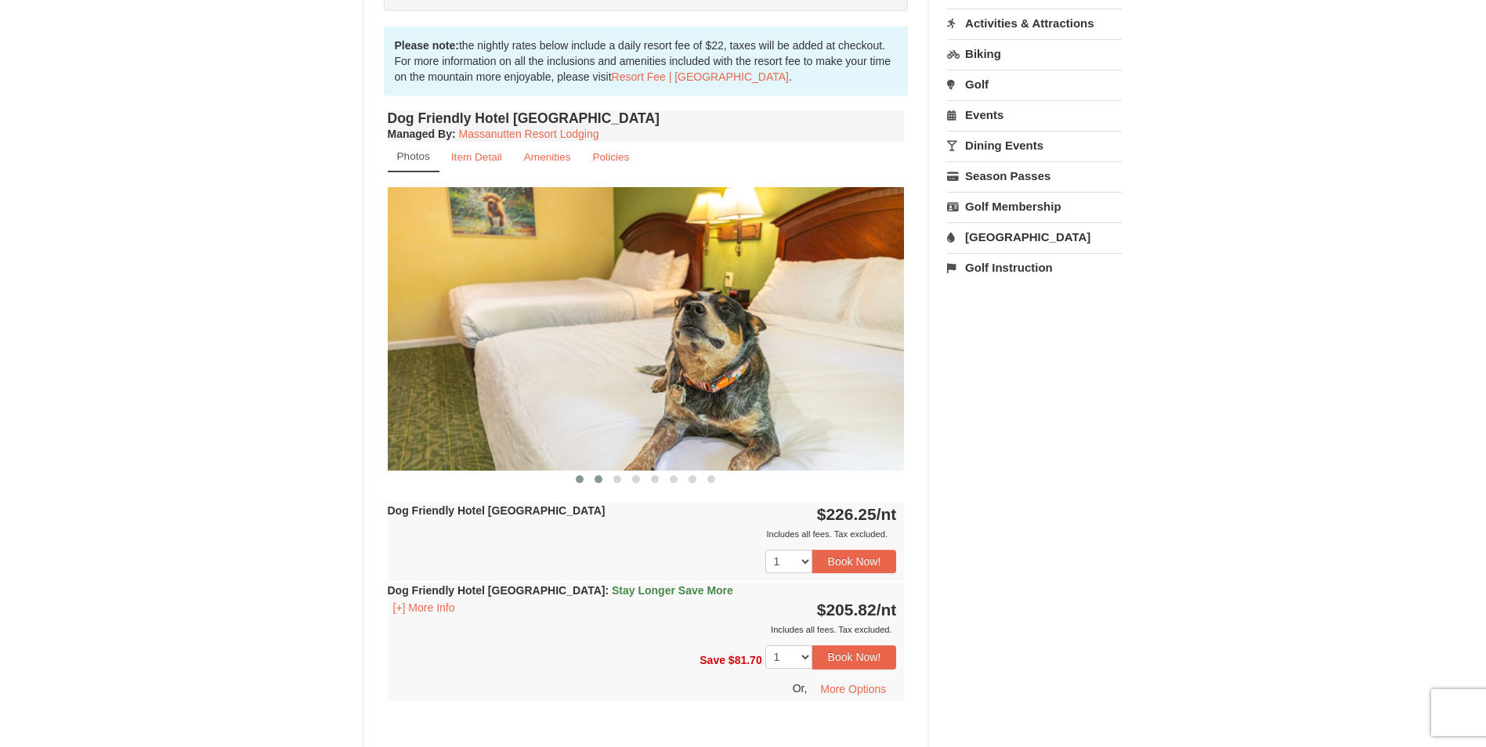
click at [598, 481] on span at bounding box center [599, 480] width 8 height 8
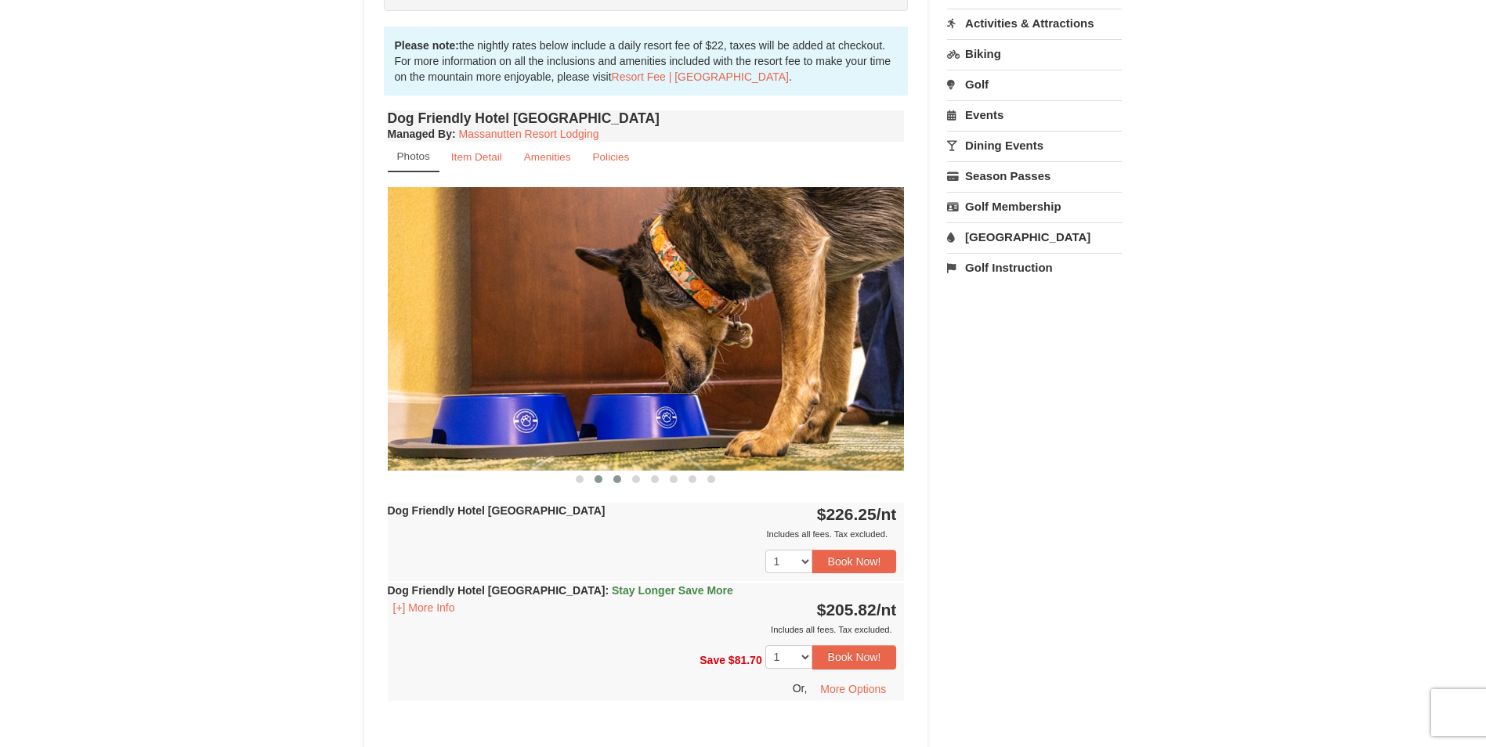
click at [618, 481] on span at bounding box center [617, 480] width 8 height 8
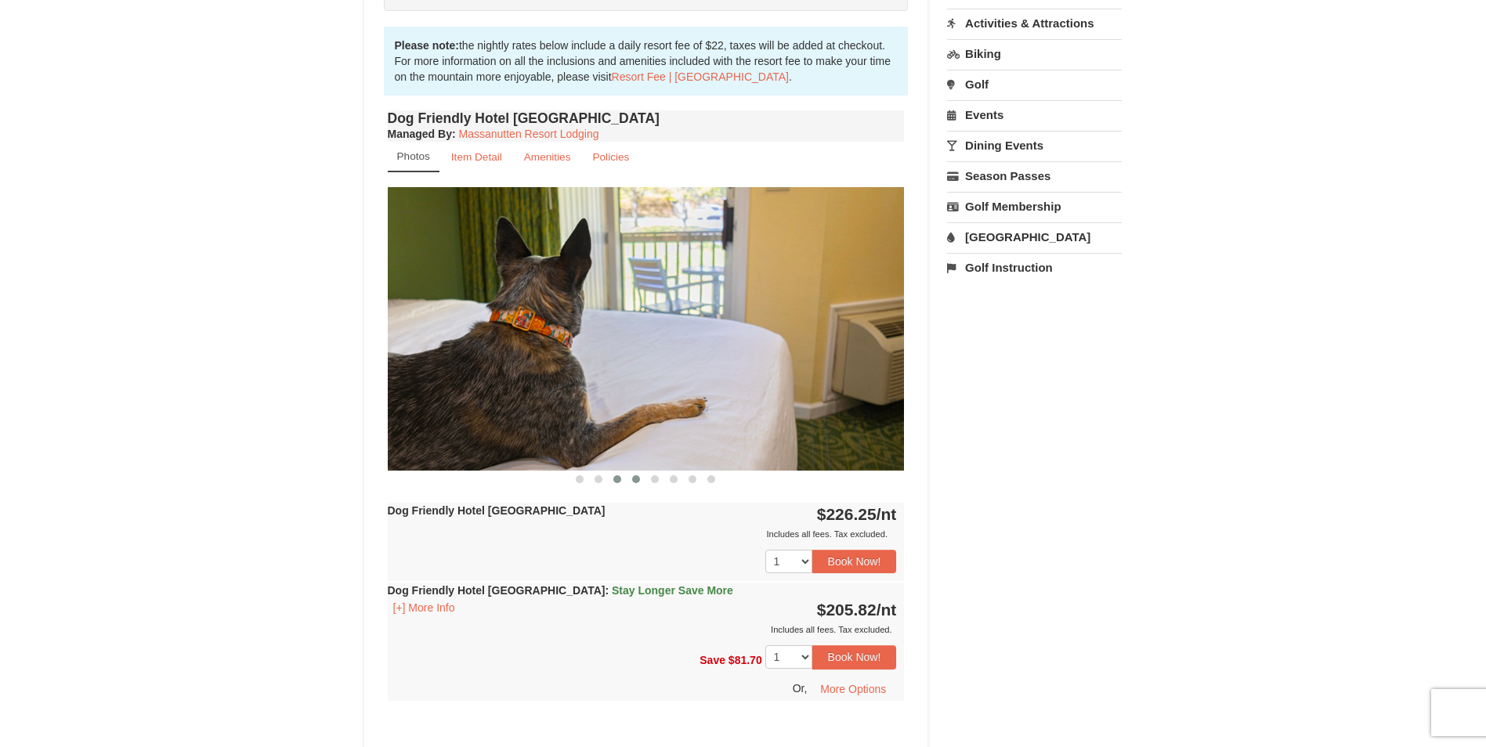
click at [638, 479] on span at bounding box center [636, 480] width 8 height 8
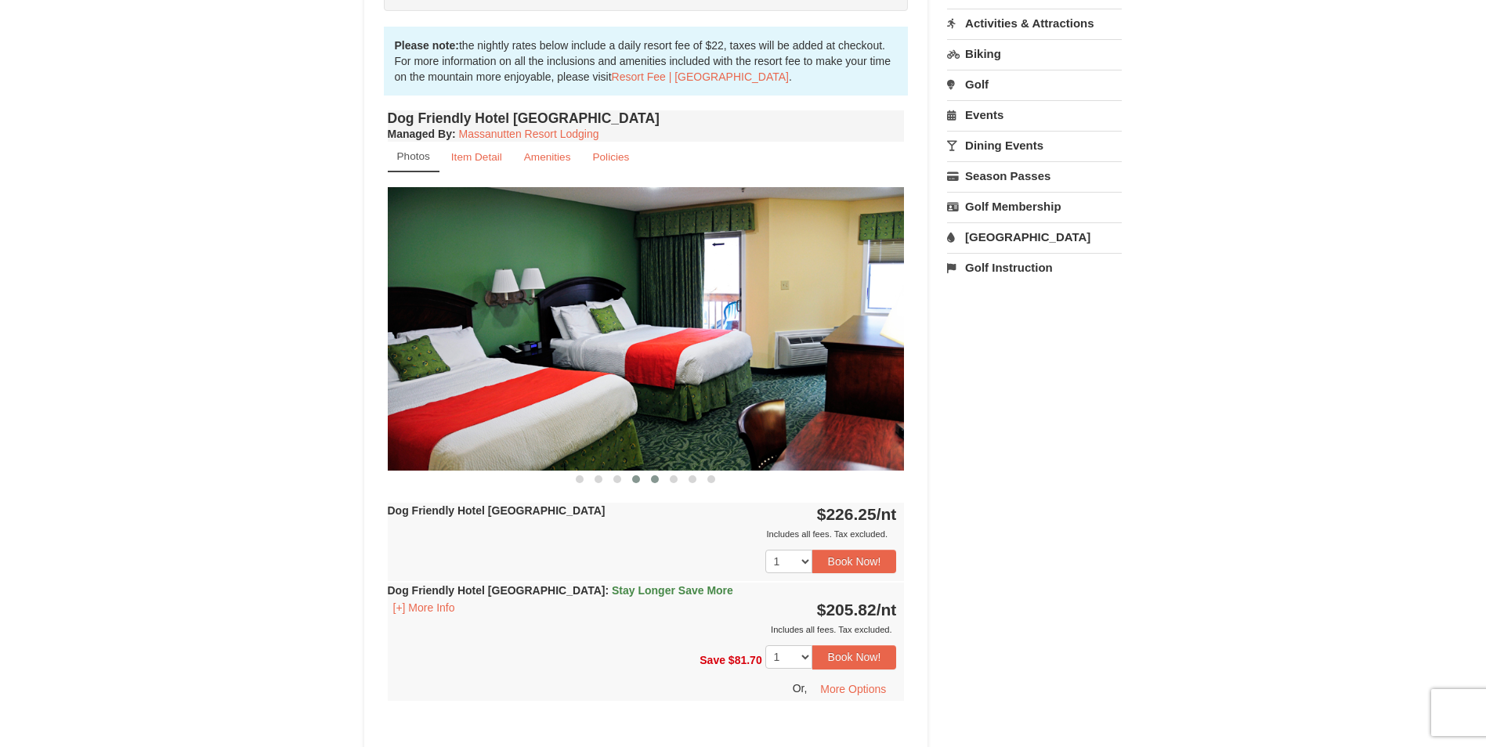
click at [657, 479] on span at bounding box center [655, 480] width 8 height 8
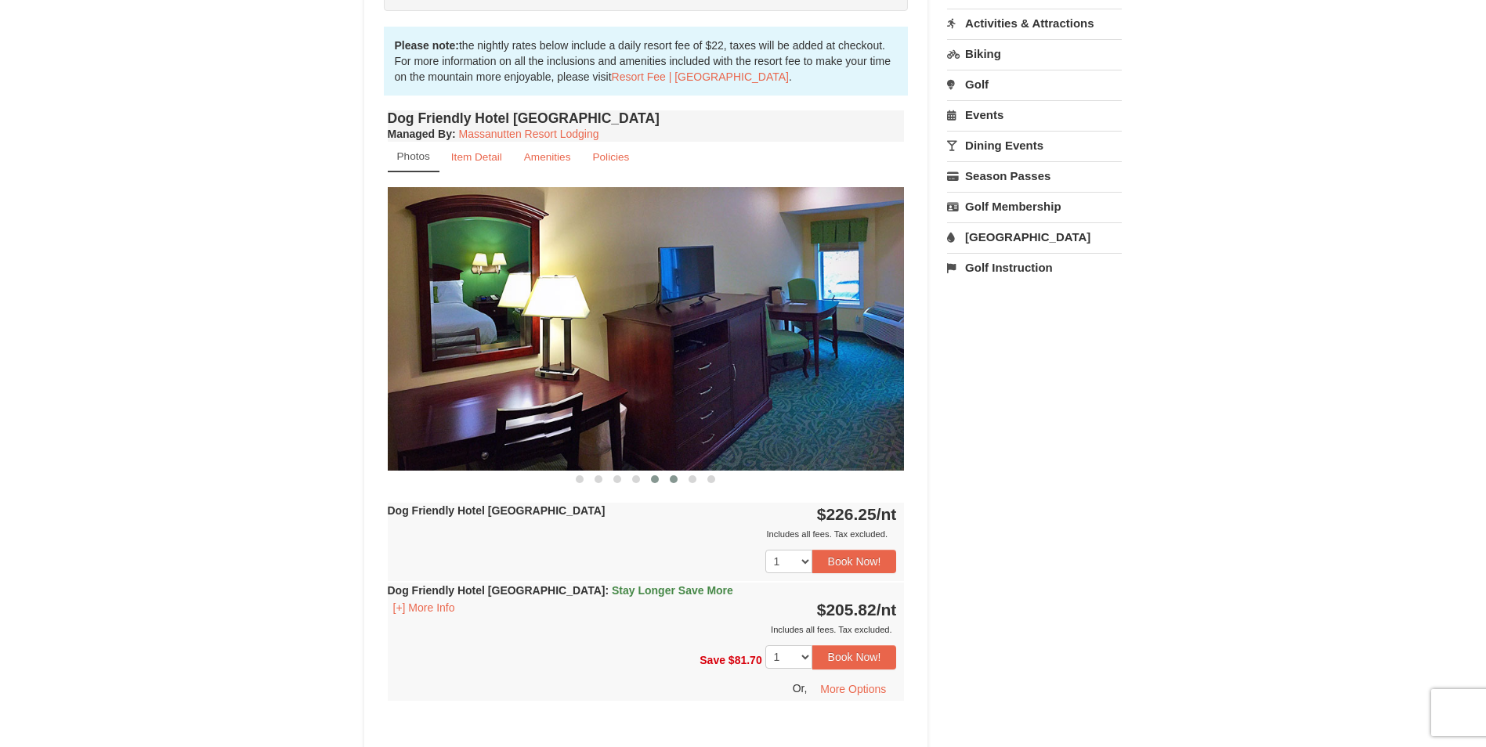
click at [671, 479] on span at bounding box center [674, 480] width 8 height 8
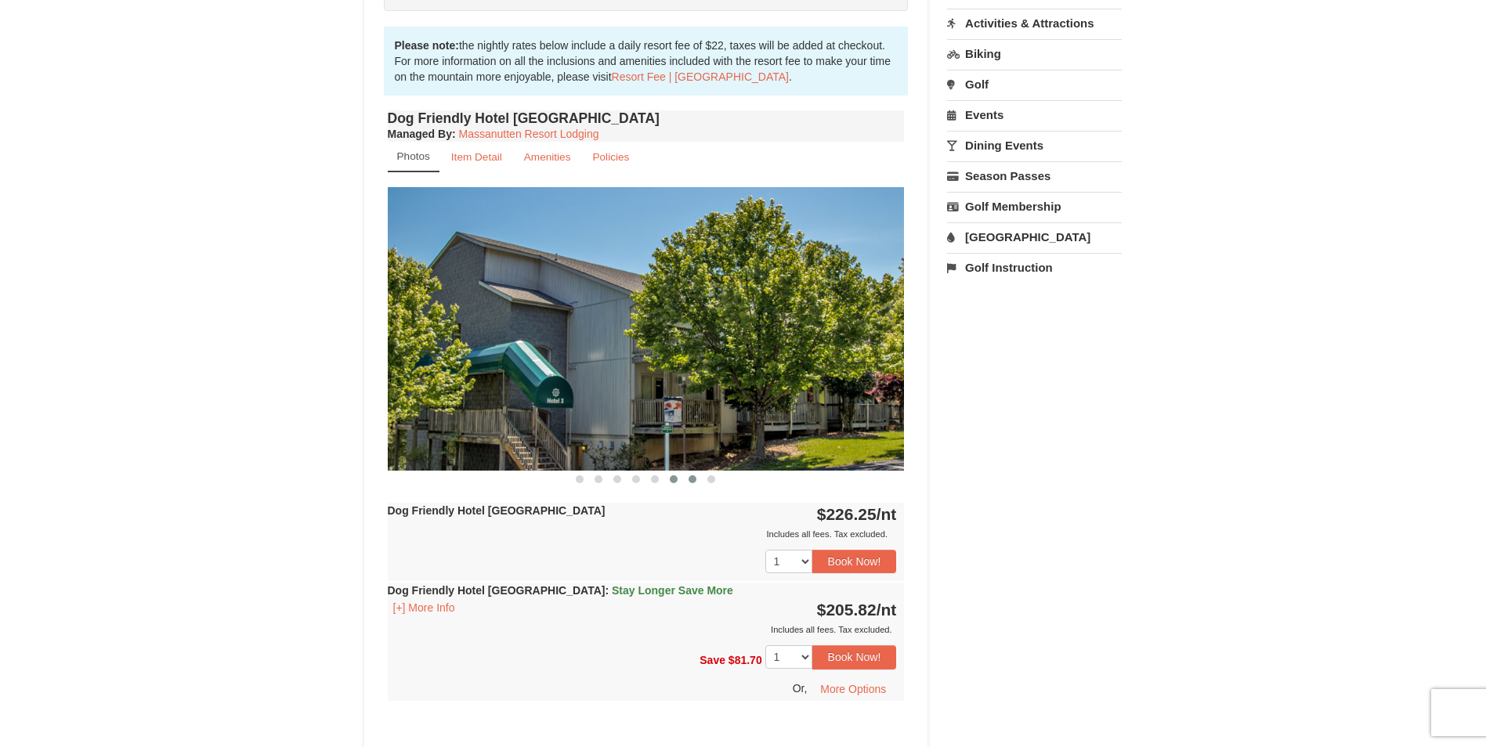
click at [689, 480] on span at bounding box center [693, 480] width 8 height 8
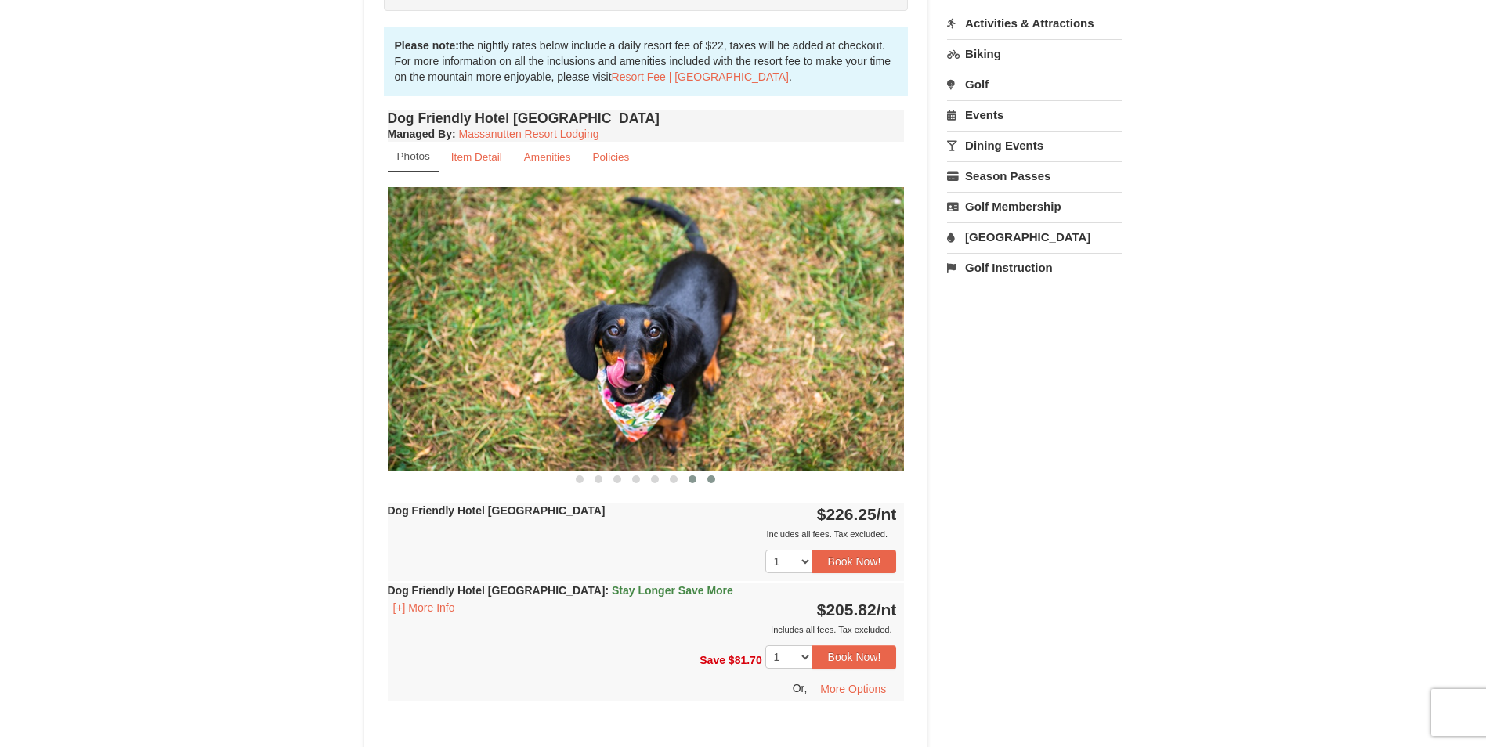
click at [712, 479] on span at bounding box center [711, 480] width 8 height 8
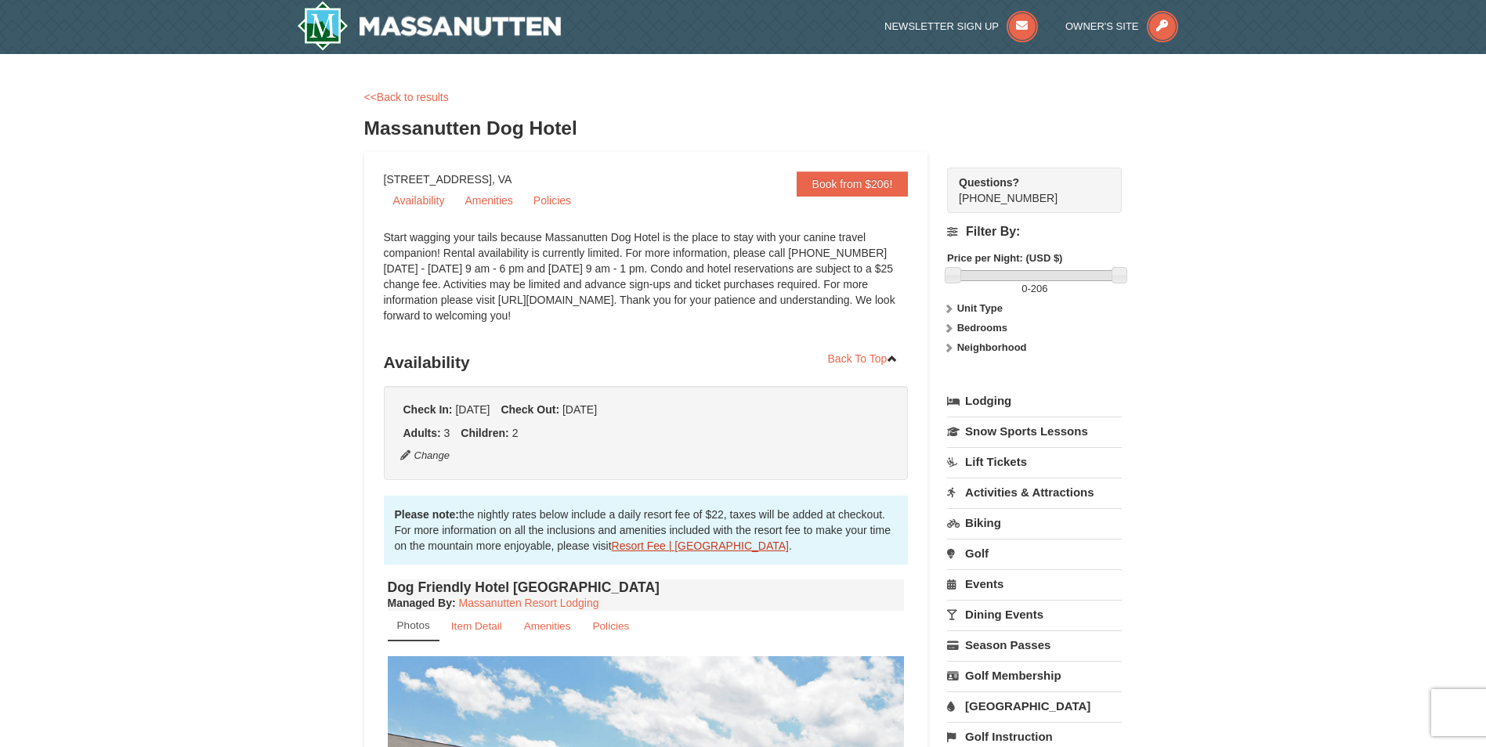
scroll to position [0, 0]
